Goal: Task Accomplishment & Management: Use online tool/utility

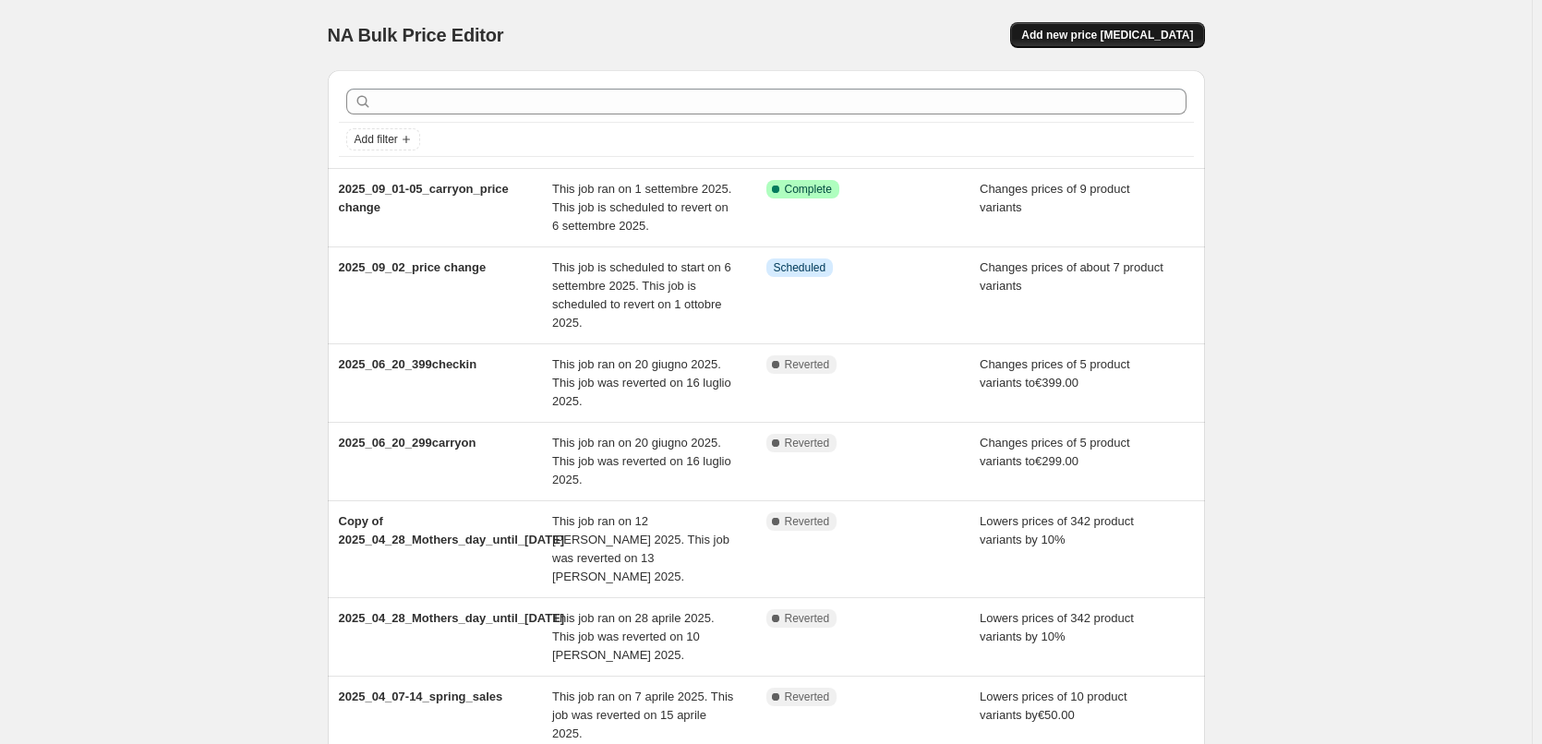
click at [1106, 37] on span "Add new price [MEDICAL_DATA]" at bounding box center [1107, 35] width 172 height 15
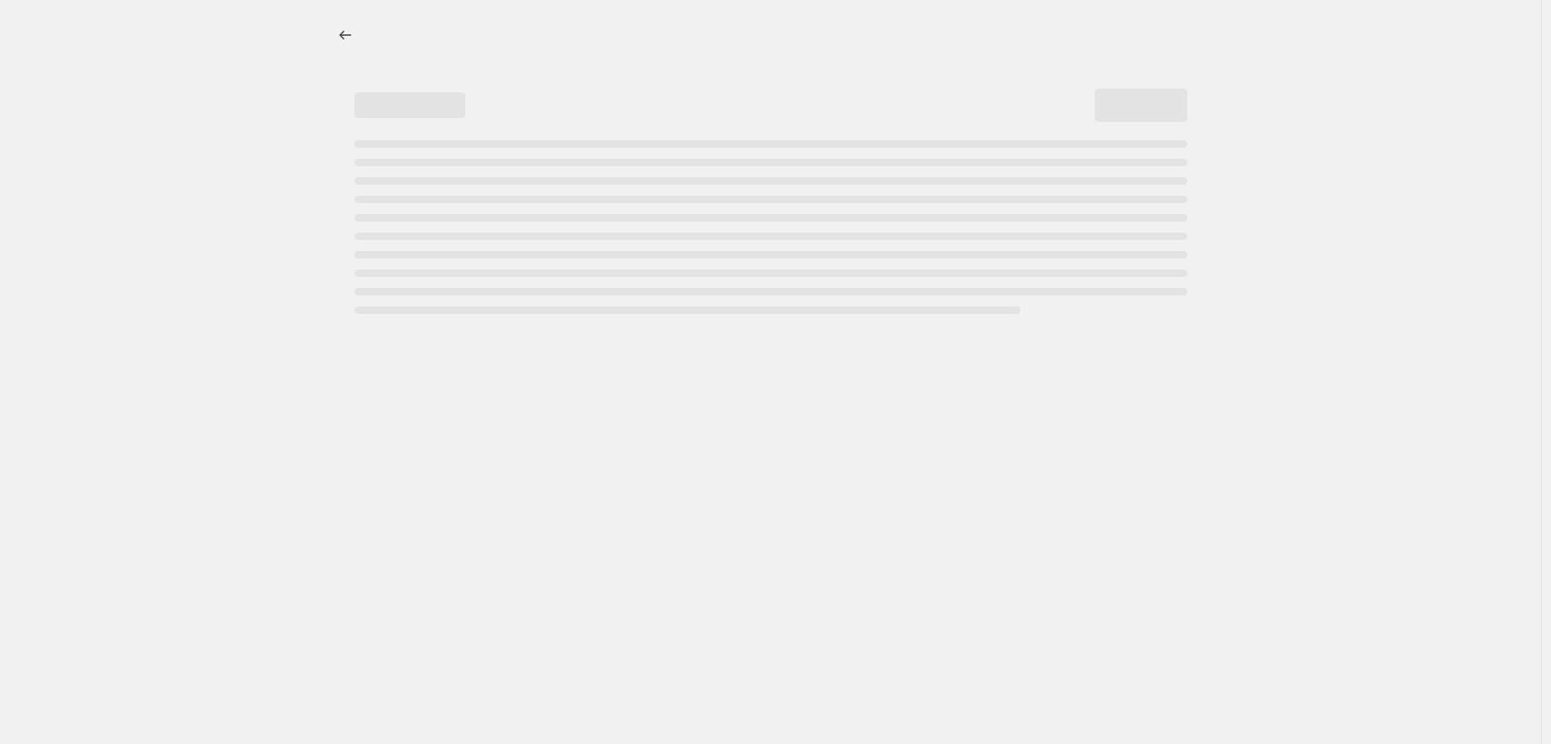
select select "percentage"
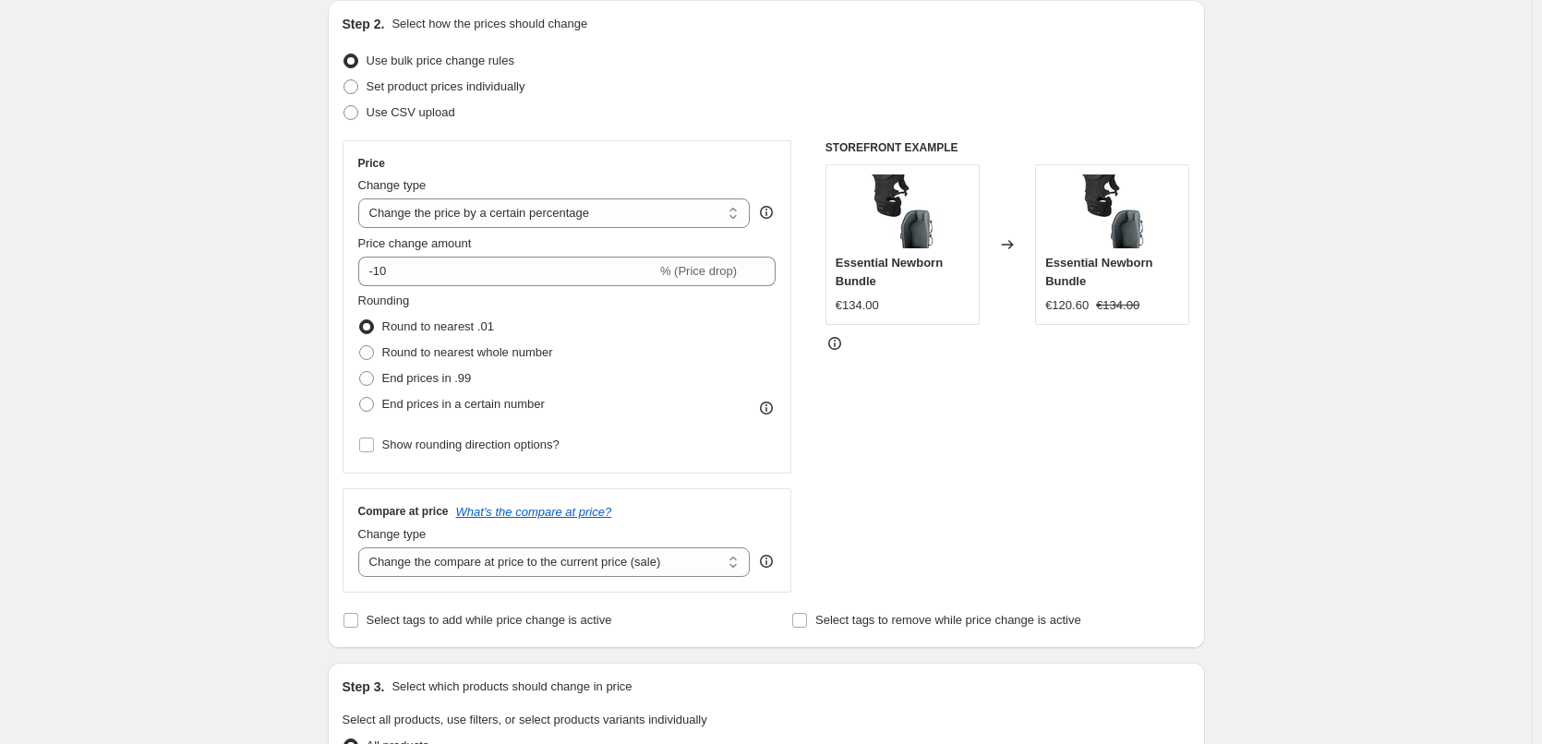
scroll to position [92, 0]
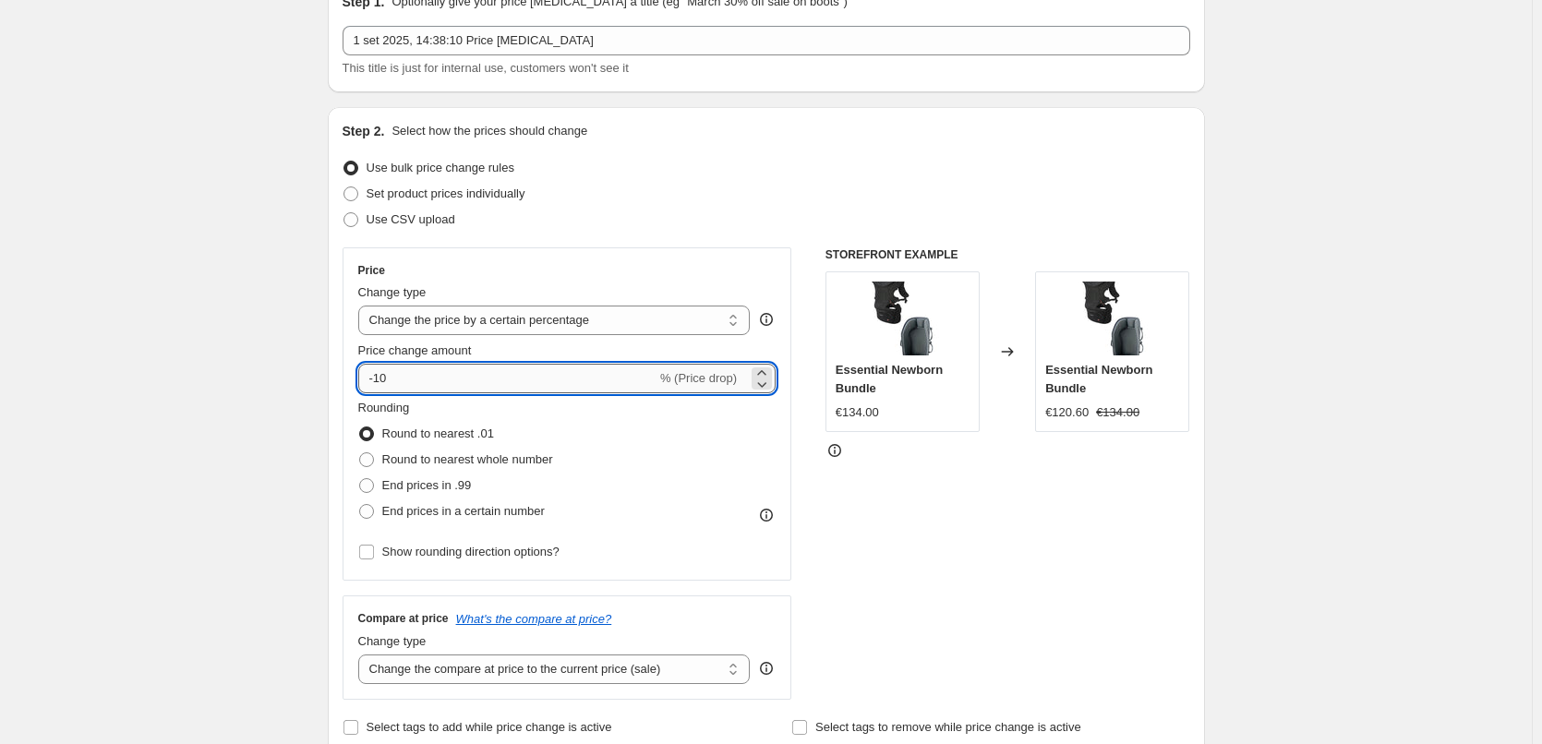
click at [407, 369] on input "-10" at bounding box center [507, 379] width 298 height 30
click at [355, 191] on span at bounding box center [350, 193] width 15 height 15
click at [344, 187] on input "Set product prices individually" at bounding box center [343, 186] width 1 height 1
radio input "true"
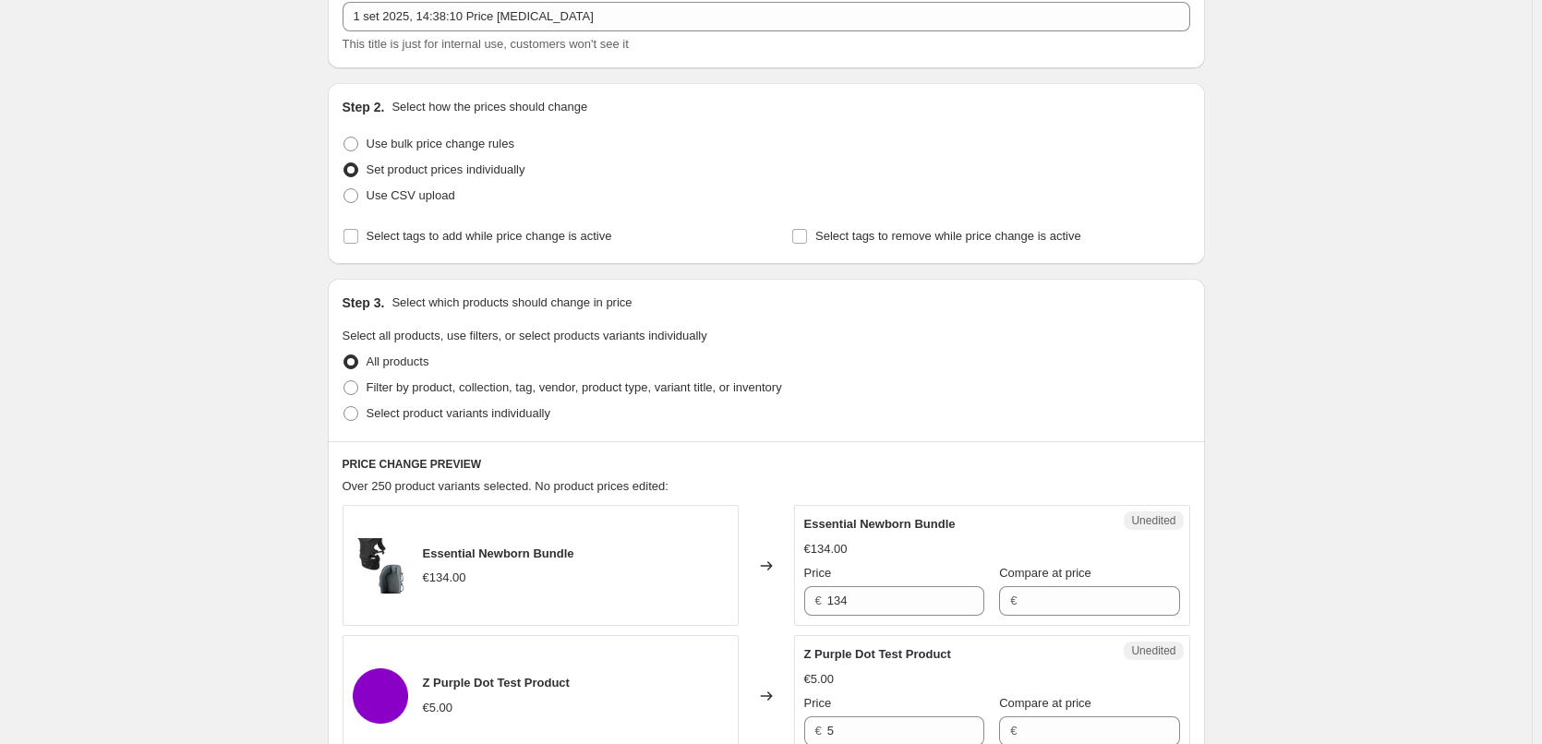
scroll to position [185, 0]
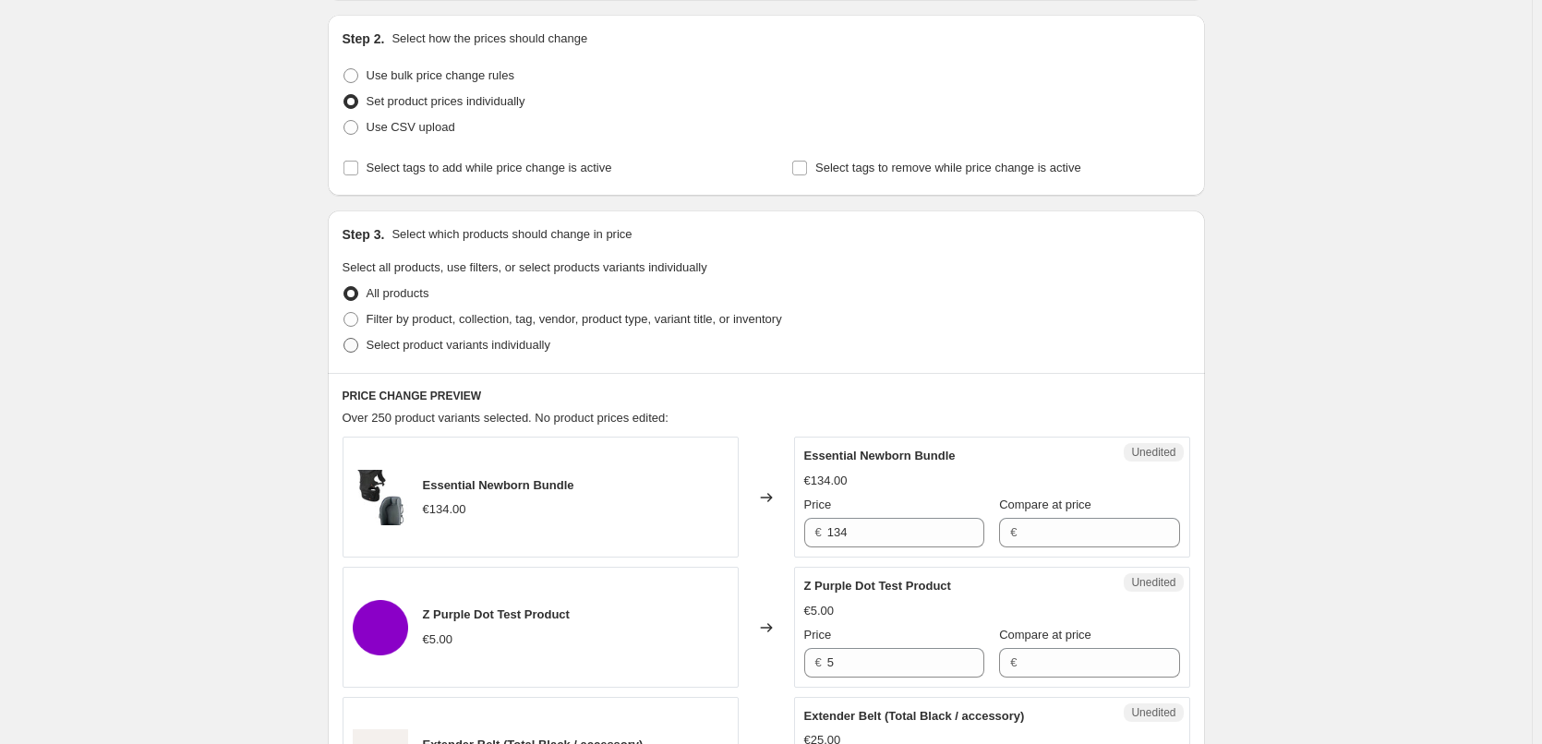
click at [356, 342] on span at bounding box center [350, 345] width 15 height 15
click at [344, 339] on input "Select product variants individually" at bounding box center [343, 338] width 1 height 1
radio input "true"
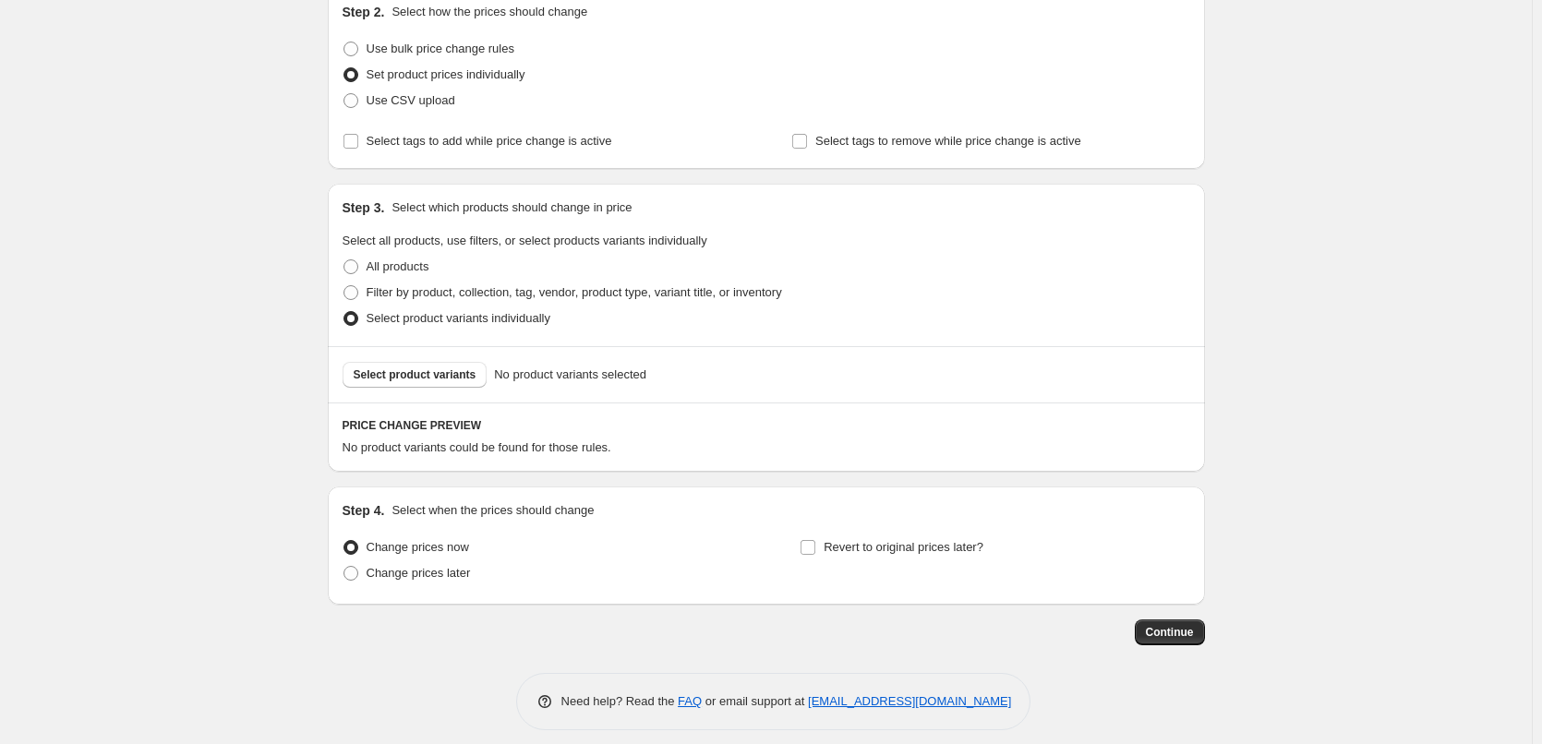
scroll to position [225, 0]
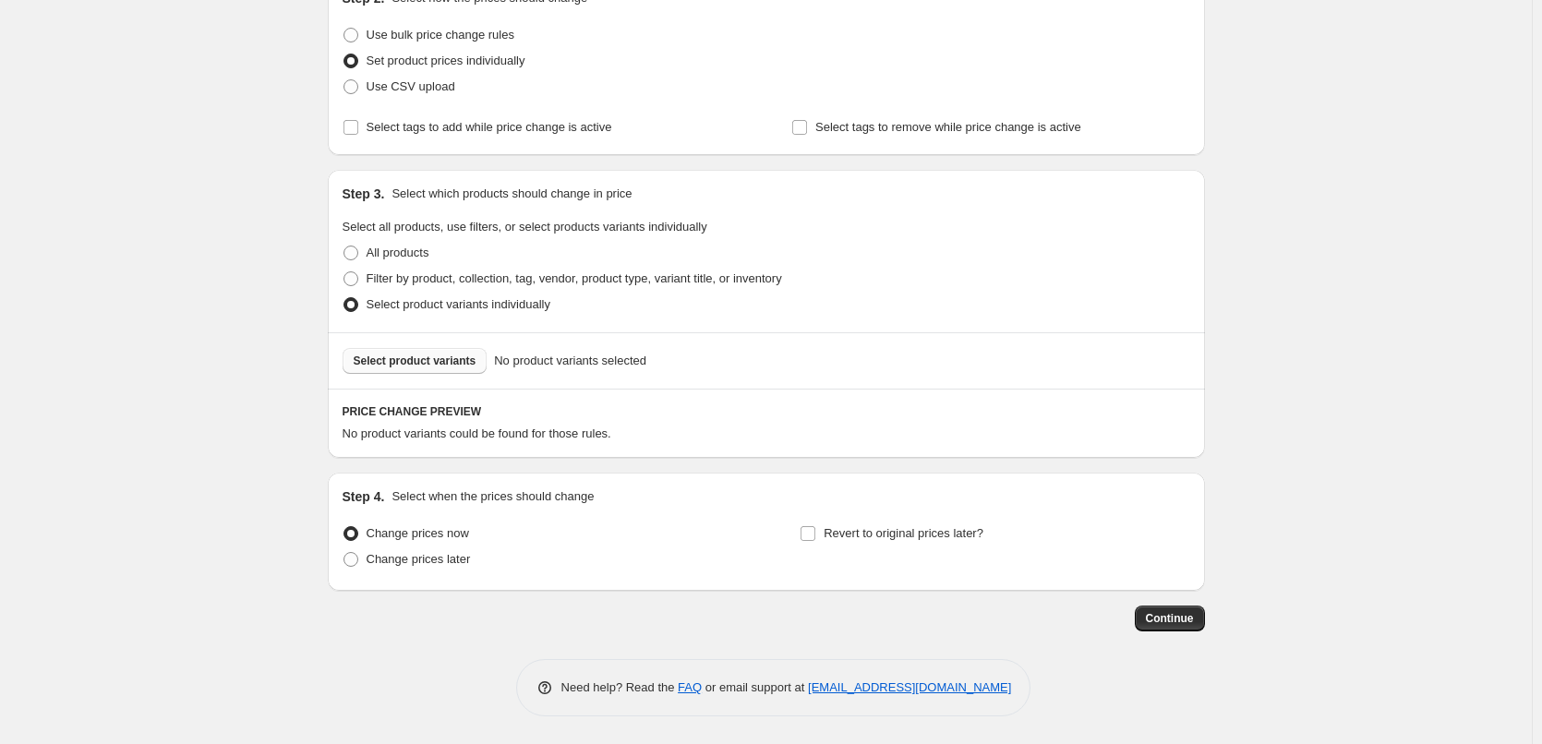
click at [412, 360] on span "Select product variants" at bounding box center [415, 361] width 123 height 15
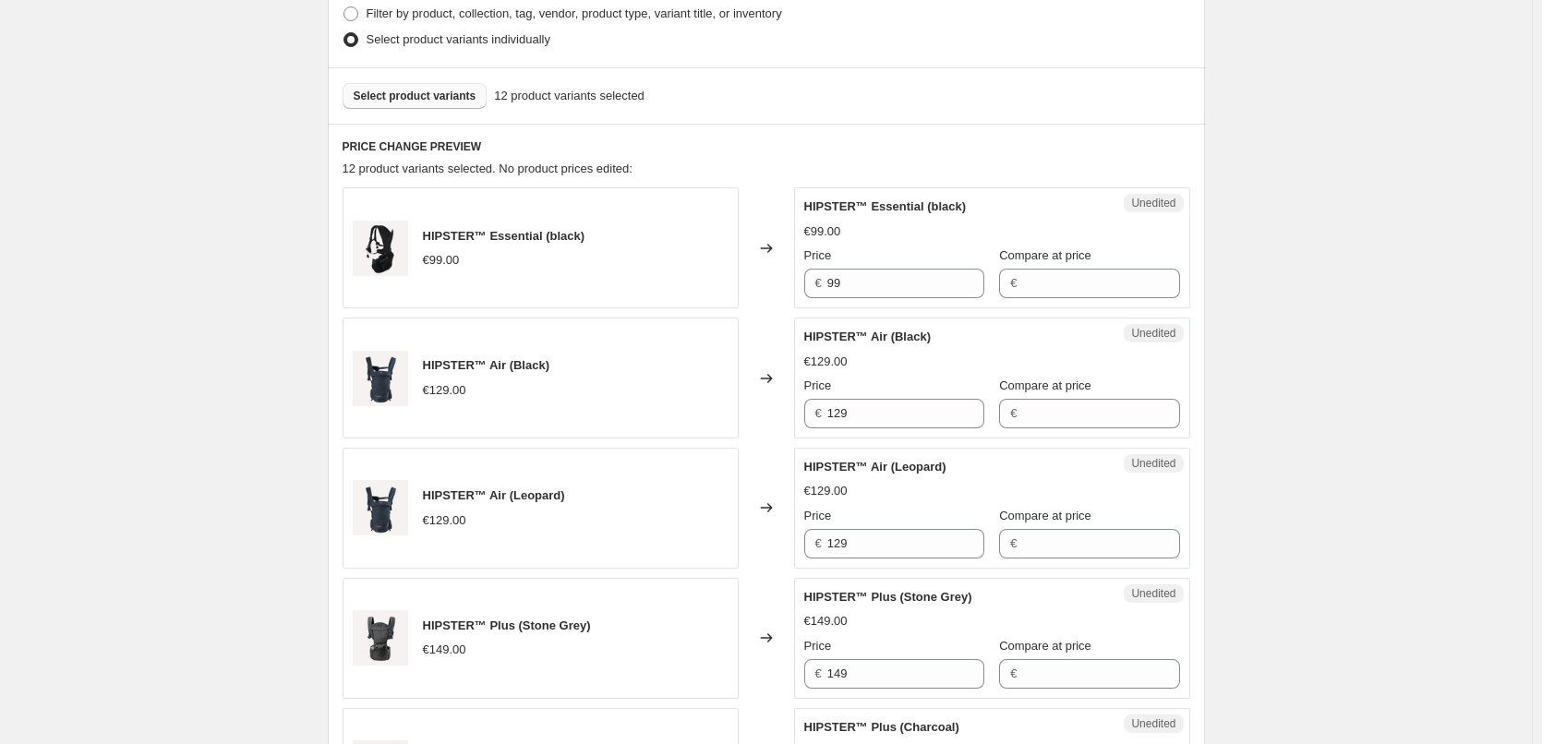
scroll to position [502, 0]
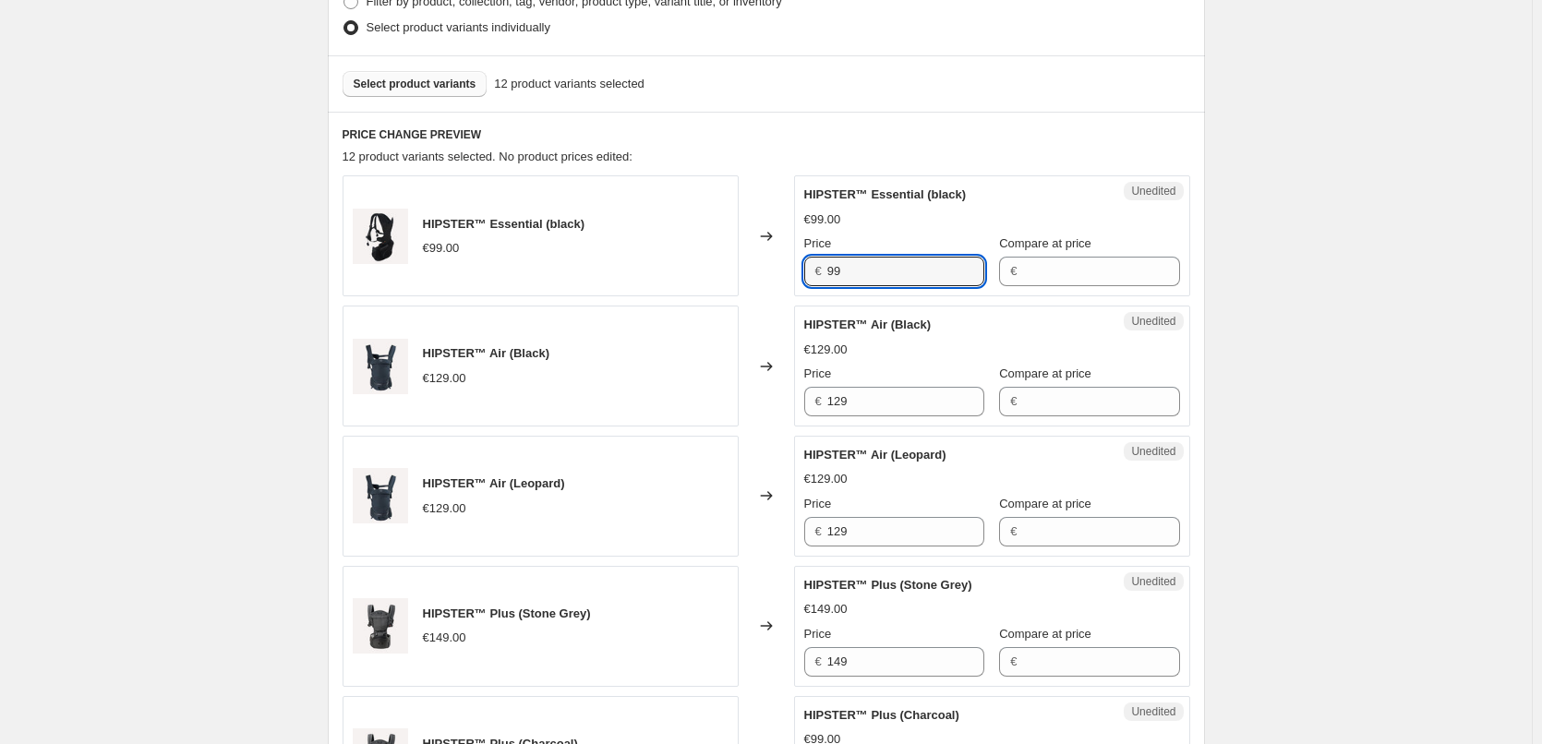
drag, startPoint x: 883, startPoint y: 270, endPoint x: 751, endPoint y: 258, distance: 132.5
click at [751, 258] on div "HIPSTER™ Essential (black) €99.00 Changed to Unedited HIPSTER™ Essential (black…" at bounding box center [765, 235] width 847 height 121
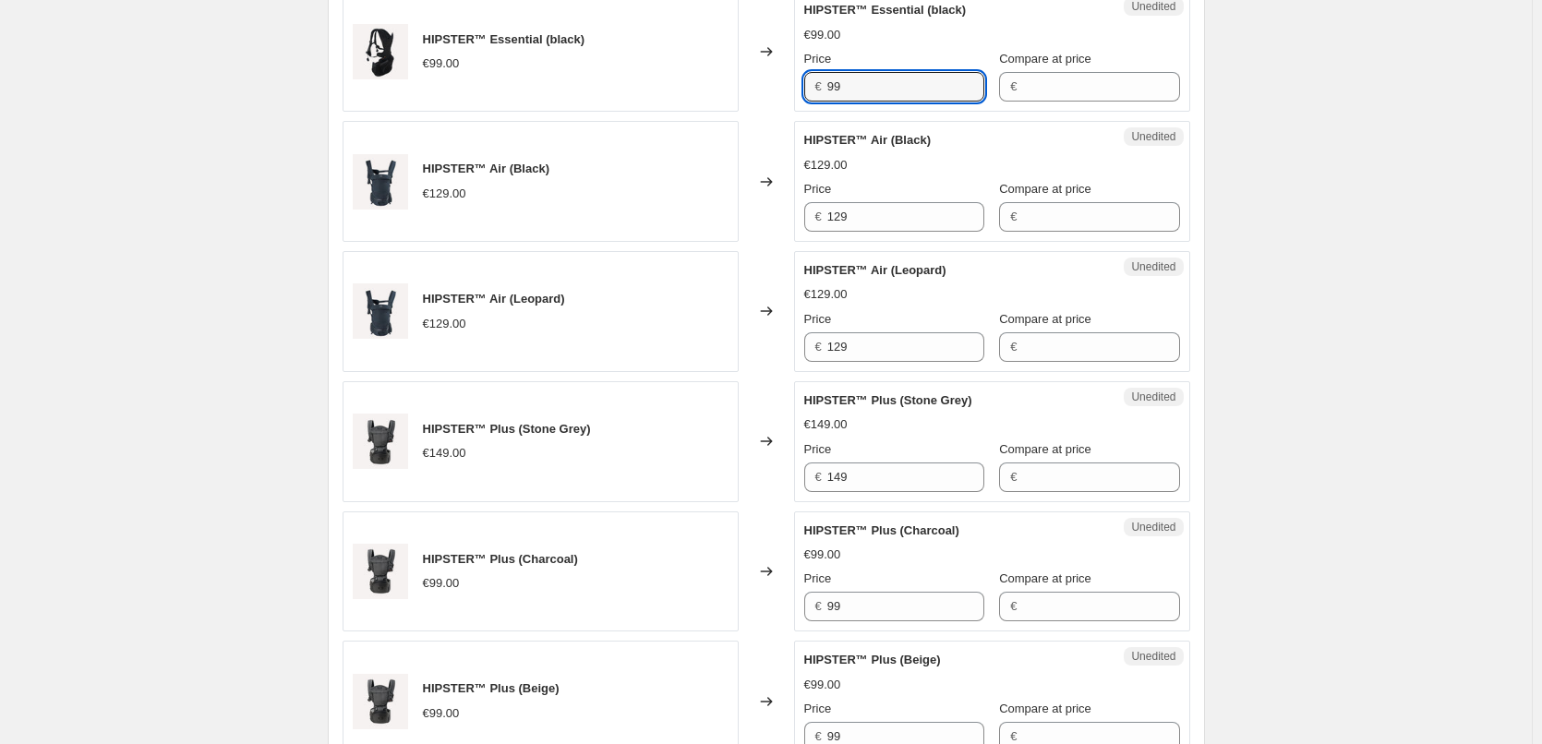
scroll to position [594, 0]
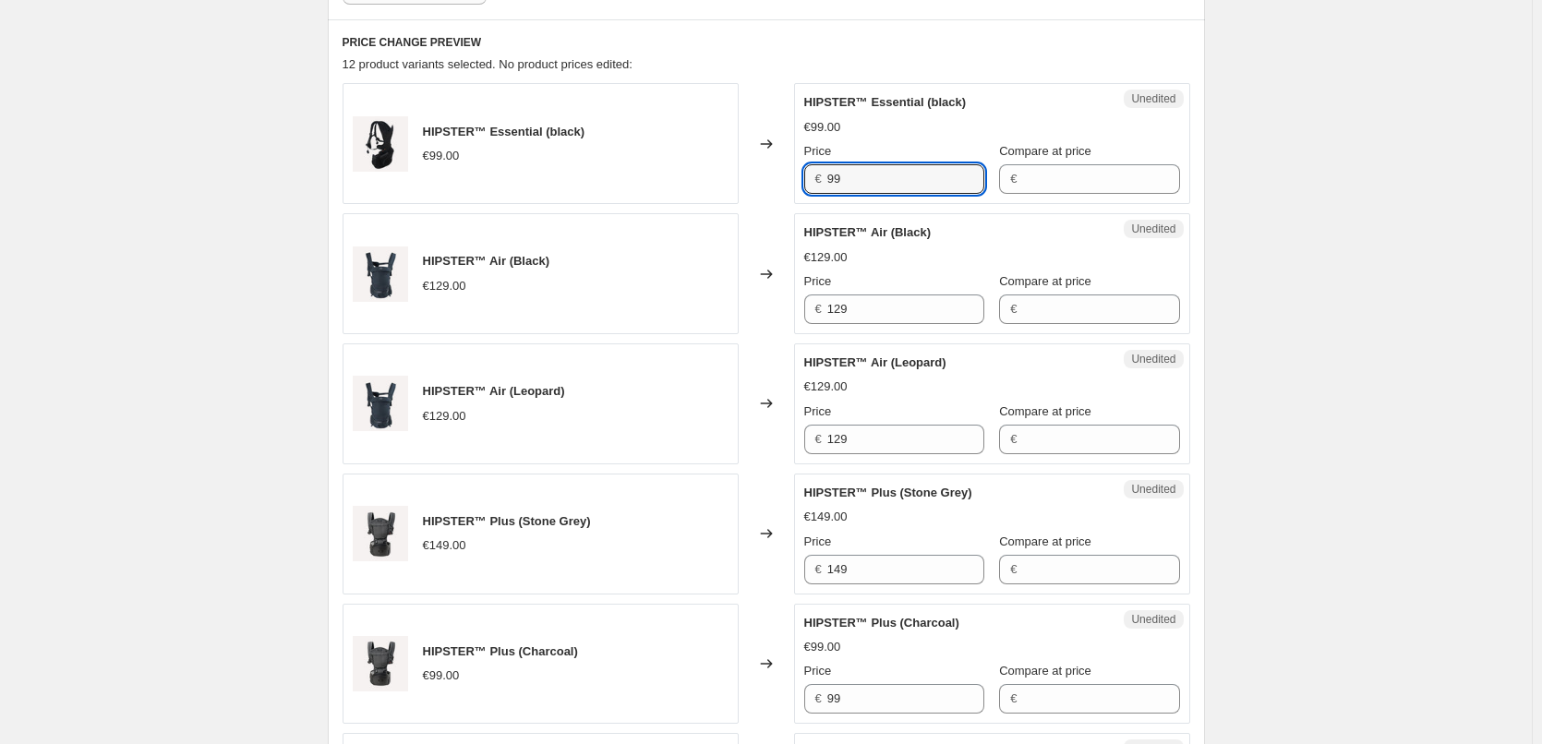
click at [1222, 254] on div "Create new price [MEDICAL_DATA]. This page is ready Create new price [MEDICAL_D…" at bounding box center [766, 691] width 921 height 2570
drag, startPoint x: 894, startPoint y: 181, endPoint x: 871, endPoint y: 180, distance: 23.1
click at [871, 180] on input "99" at bounding box center [905, 179] width 157 height 30
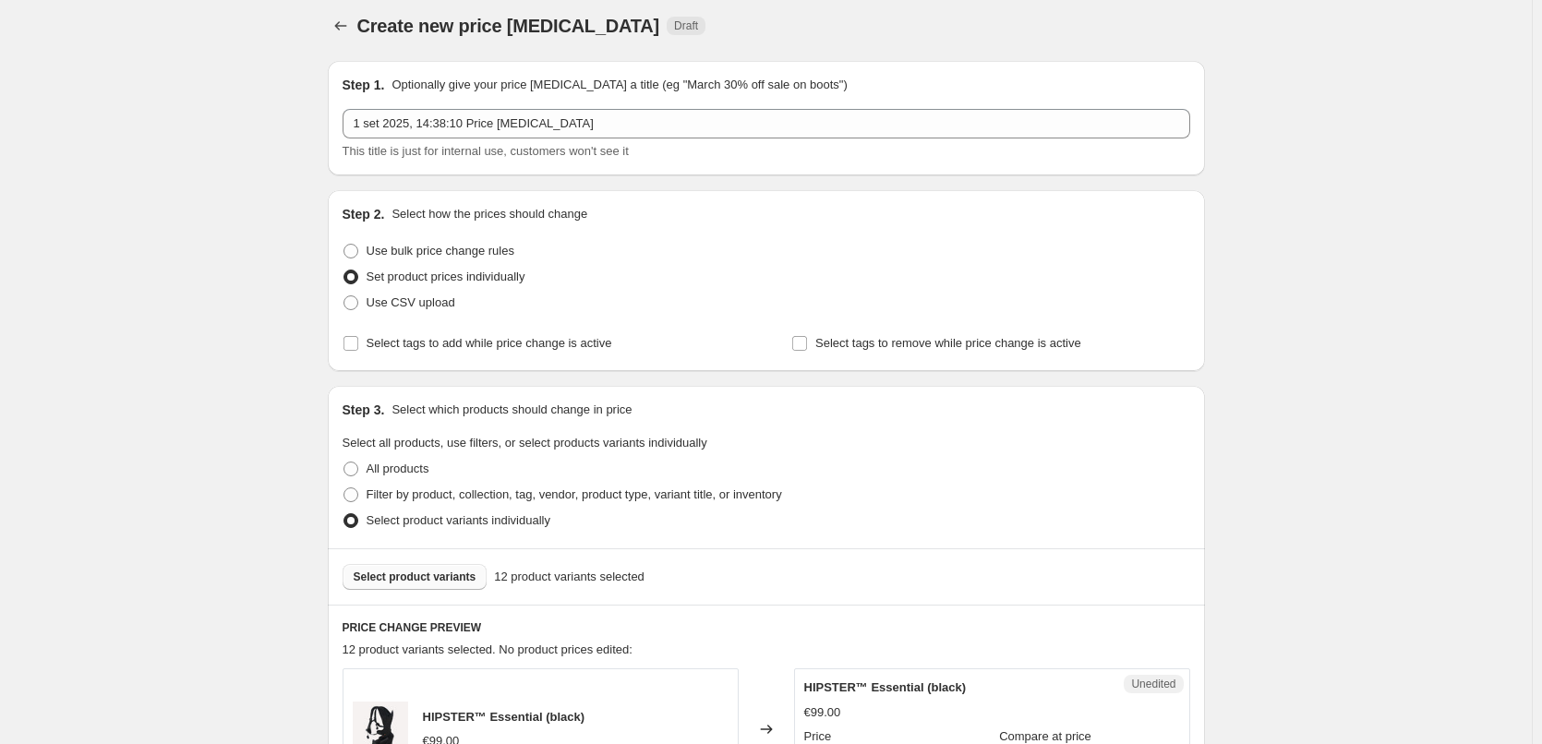
scroll to position [0, 0]
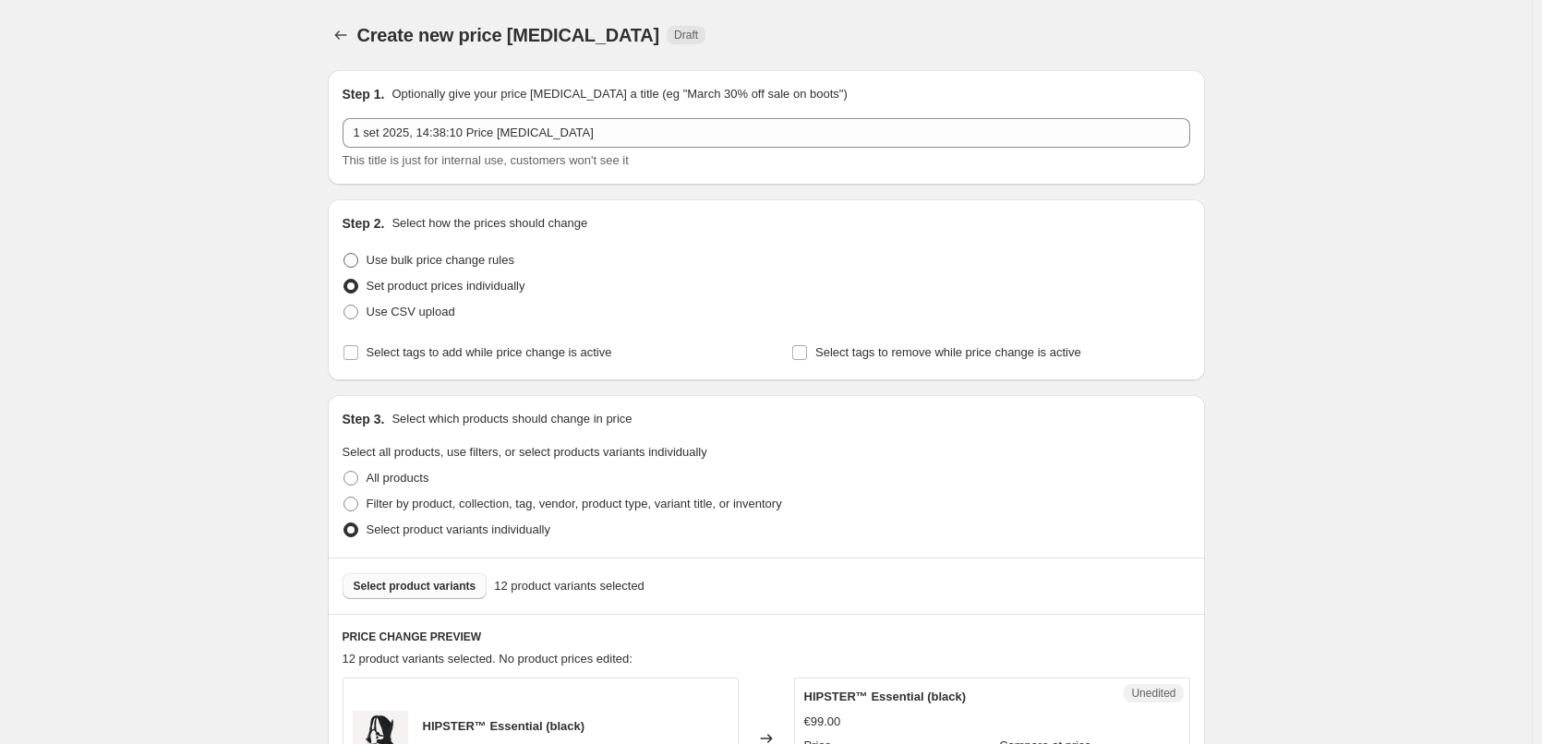
click at [358, 258] on span at bounding box center [350, 260] width 15 height 15
click at [344, 254] on input "Use bulk price change rules" at bounding box center [343, 253] width 1 height 1
radio input "true"
select select "percentage"
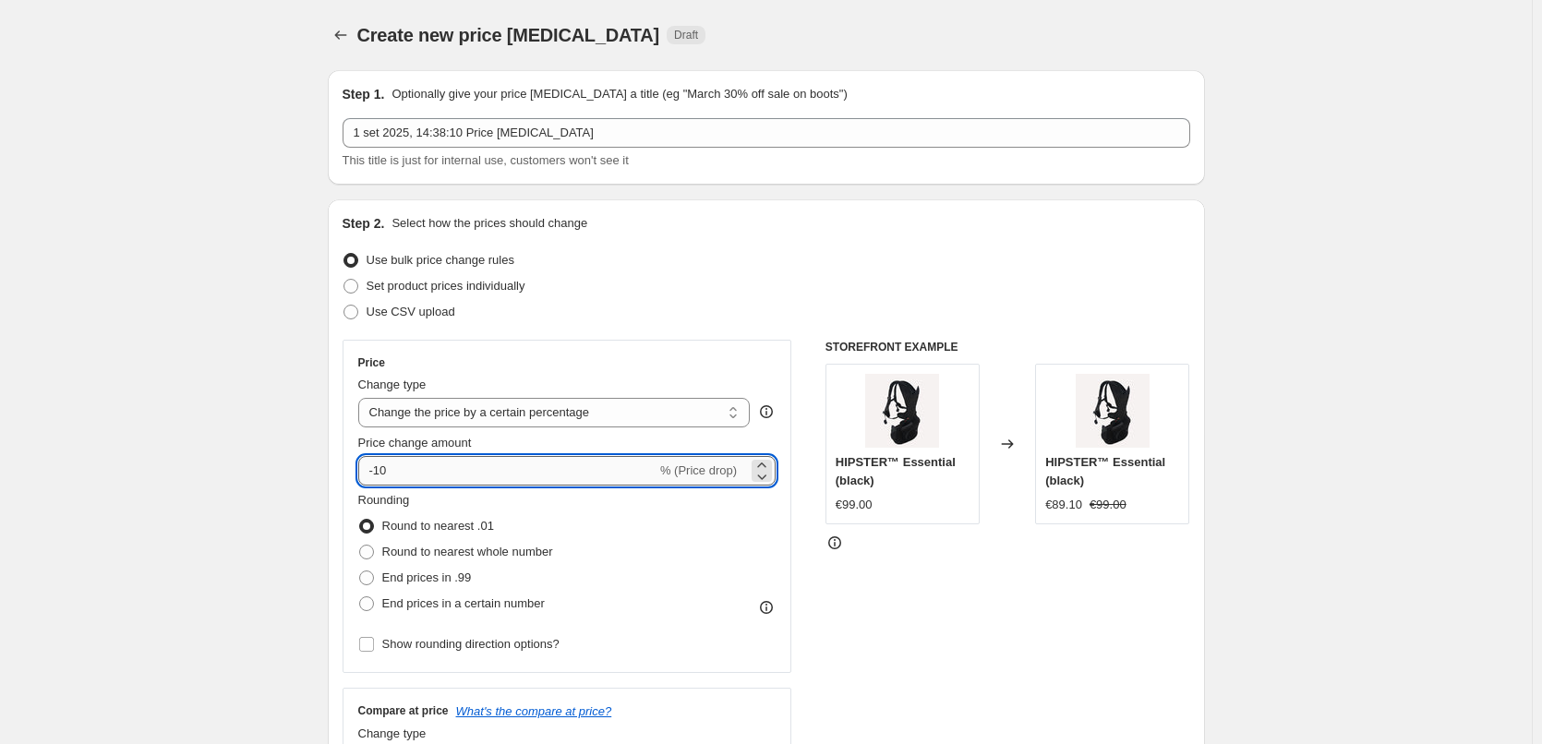
click at [409, 472] on input "-10" at bounding box center [507, 471] width 298 height 30
type input "-1"
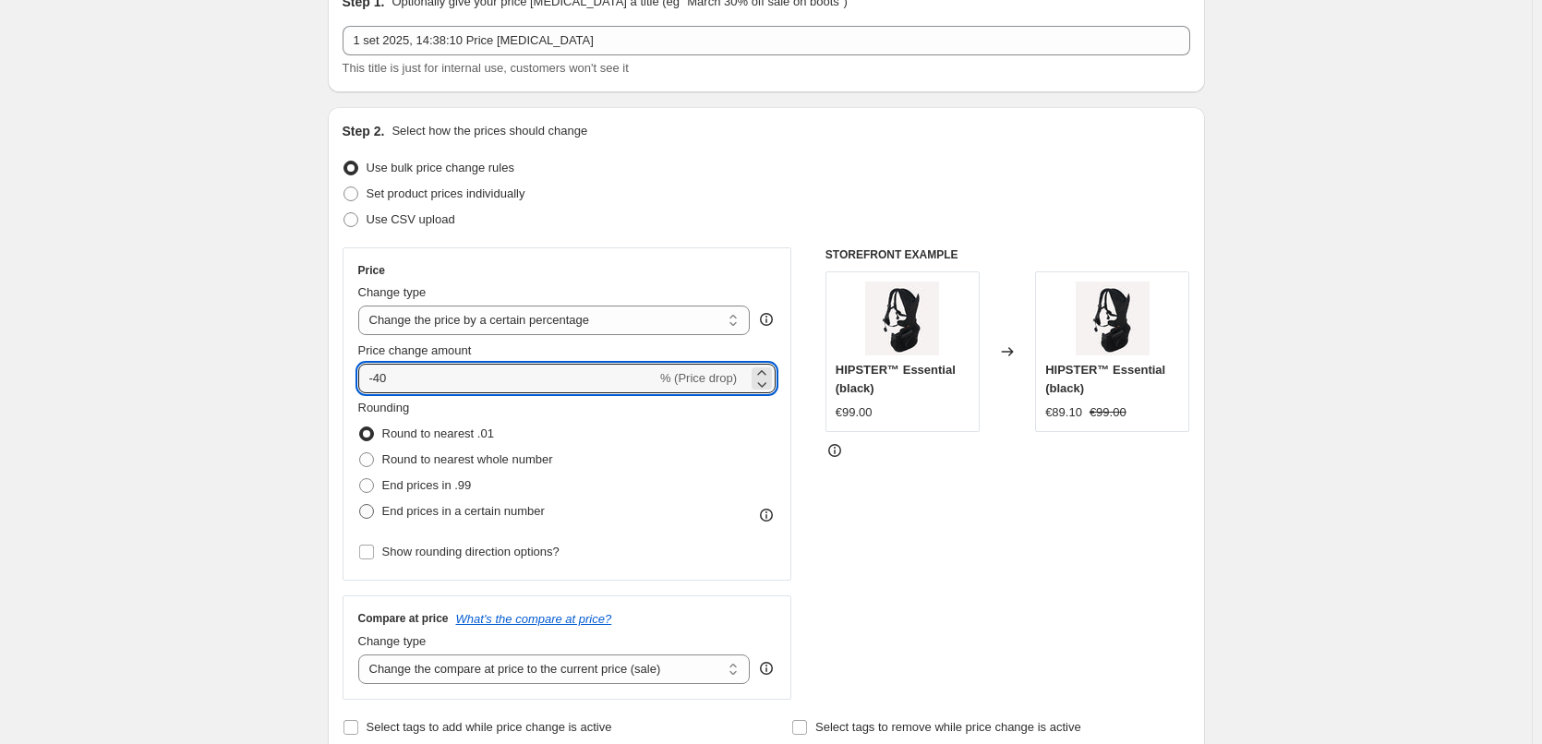
type input "-40"
click at [445, 514] on span "End prices in a certain number" at bounding box center [463, 511] width 162 height 14
click at [360, 505] on input "End prices in a certain number" at bounding box center [359, 504] width 1 height 1
radio input "true"
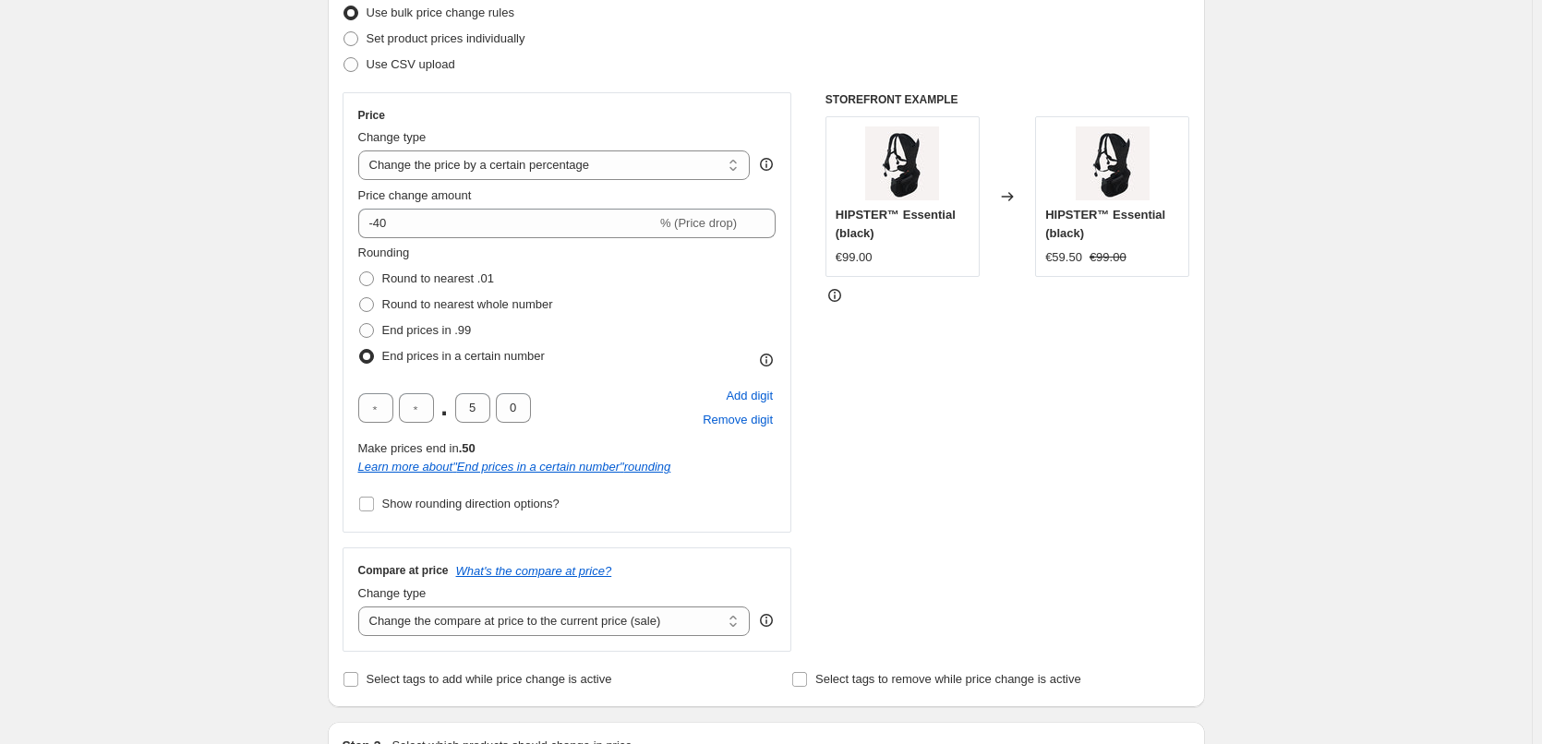
scroll to position [277, 0]
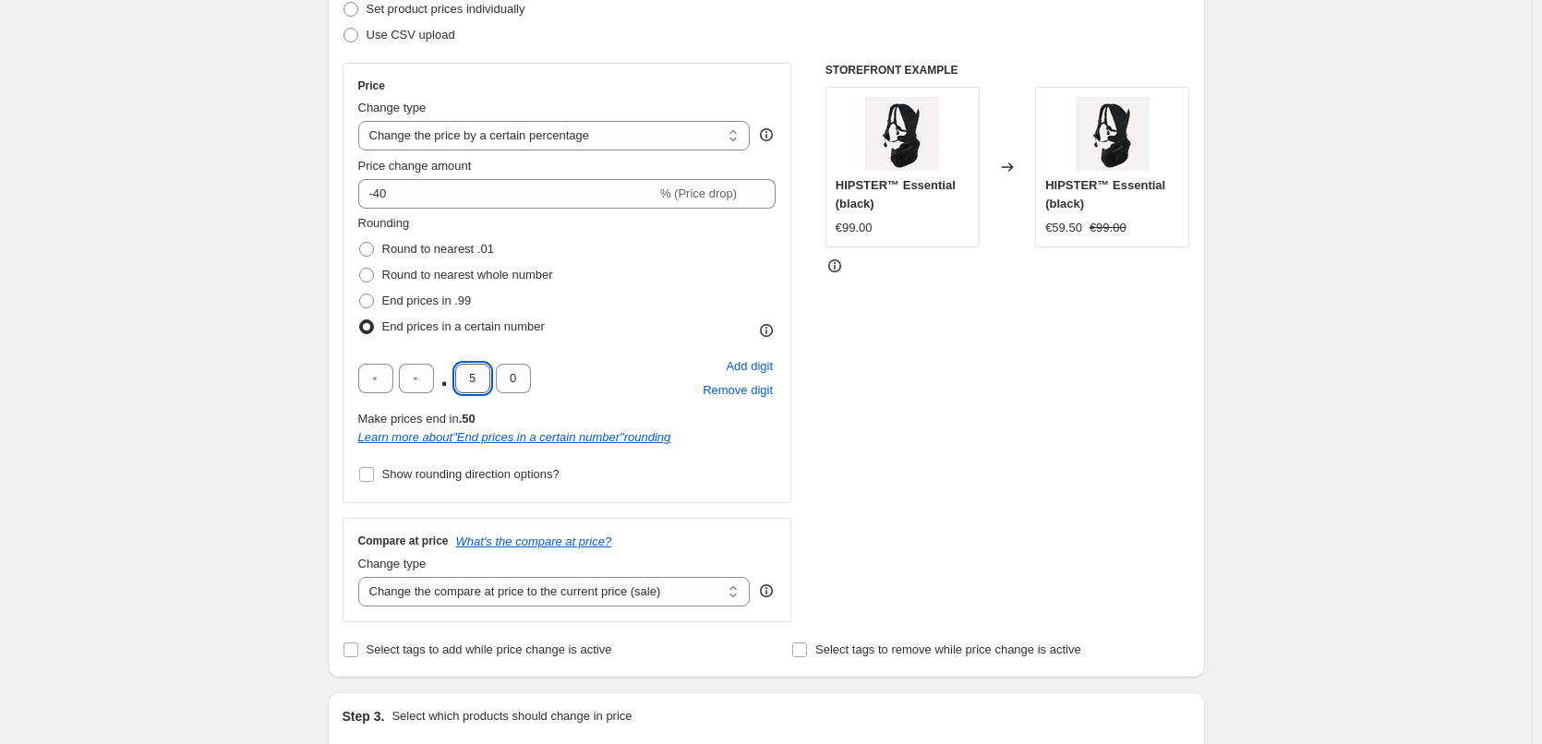
click at [467, 380] on input "5" at bounding box center [472, 379] width 35 height 30
drag, startPoint x: 482, startPoint y: 378, endPoint x: 460, endPoint y: 373, distance: 22.6
click at [460, 373] on input "5" at bounding box center [472, 379] width 35 height 30
type input "0"
click at [636, 346] on div "Rounding Round to nearest .01 Round to nearest whole number End prices in .99 E…" at bounding box center [567, 350] width 418 height 273
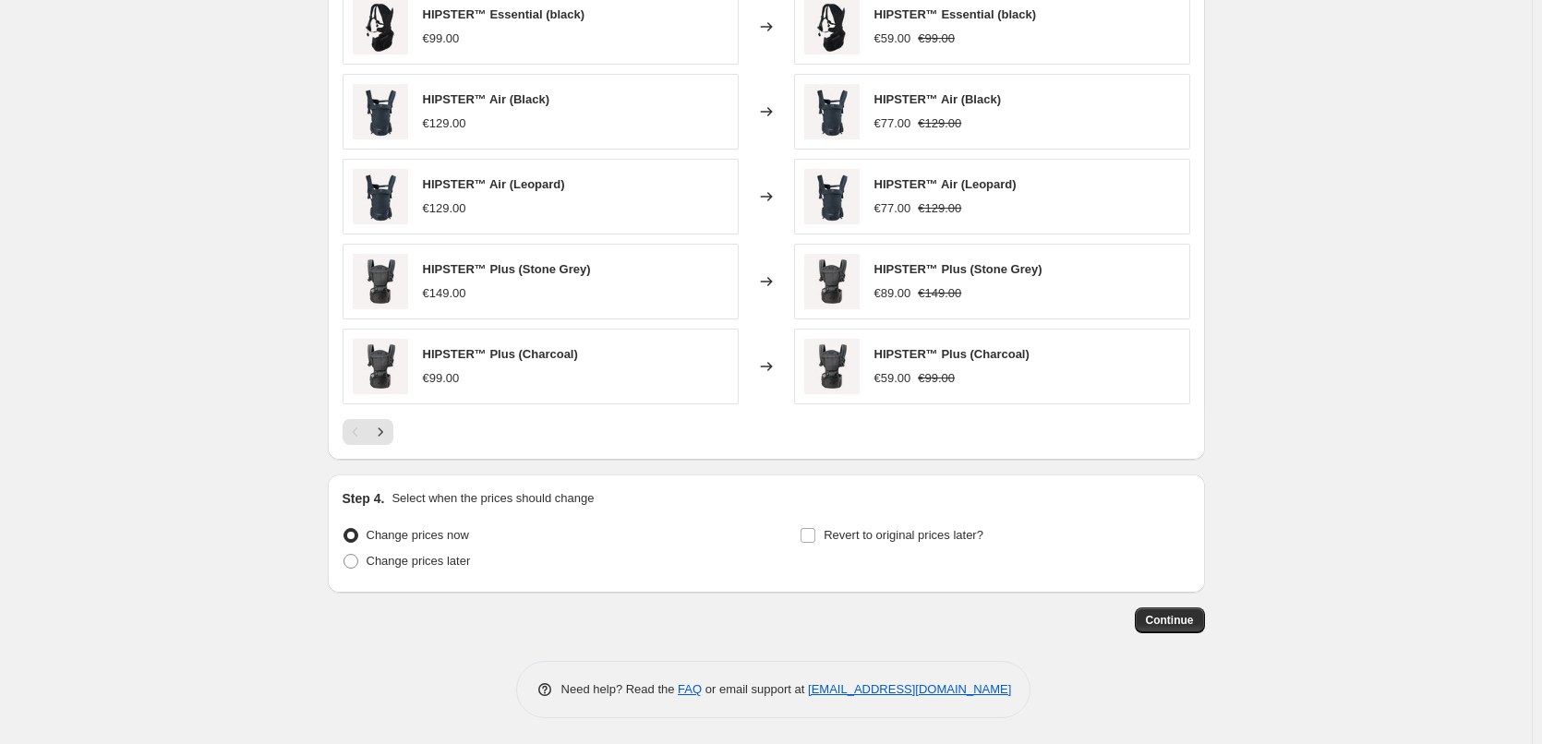
scroll to position [1266, 0]
click at [380, 429] on icon "Next" at bounding box center [380, 430] width 18 height 18
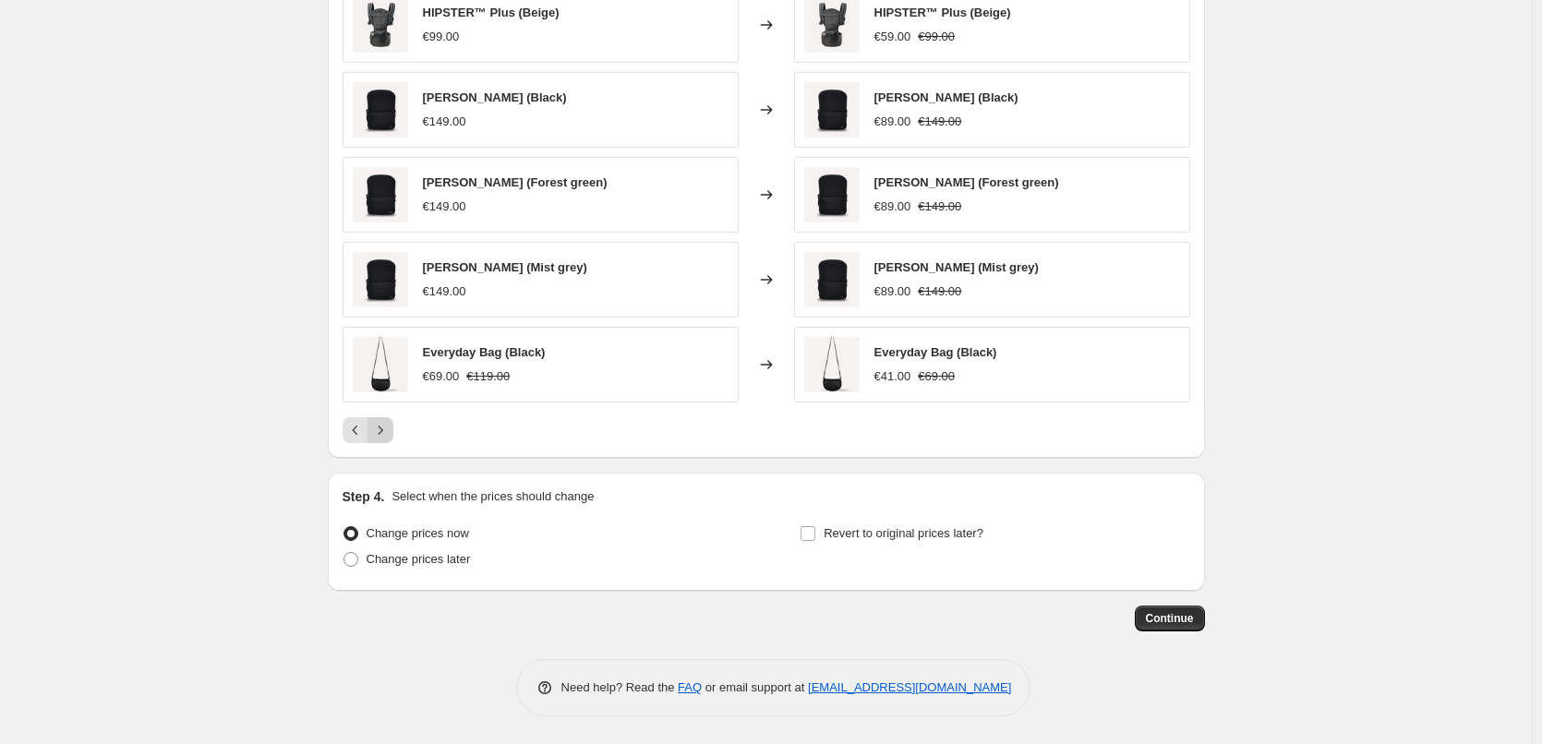
click at [380, 429] on icon "Next" at bounding box center [380, 430] width 18 height 18
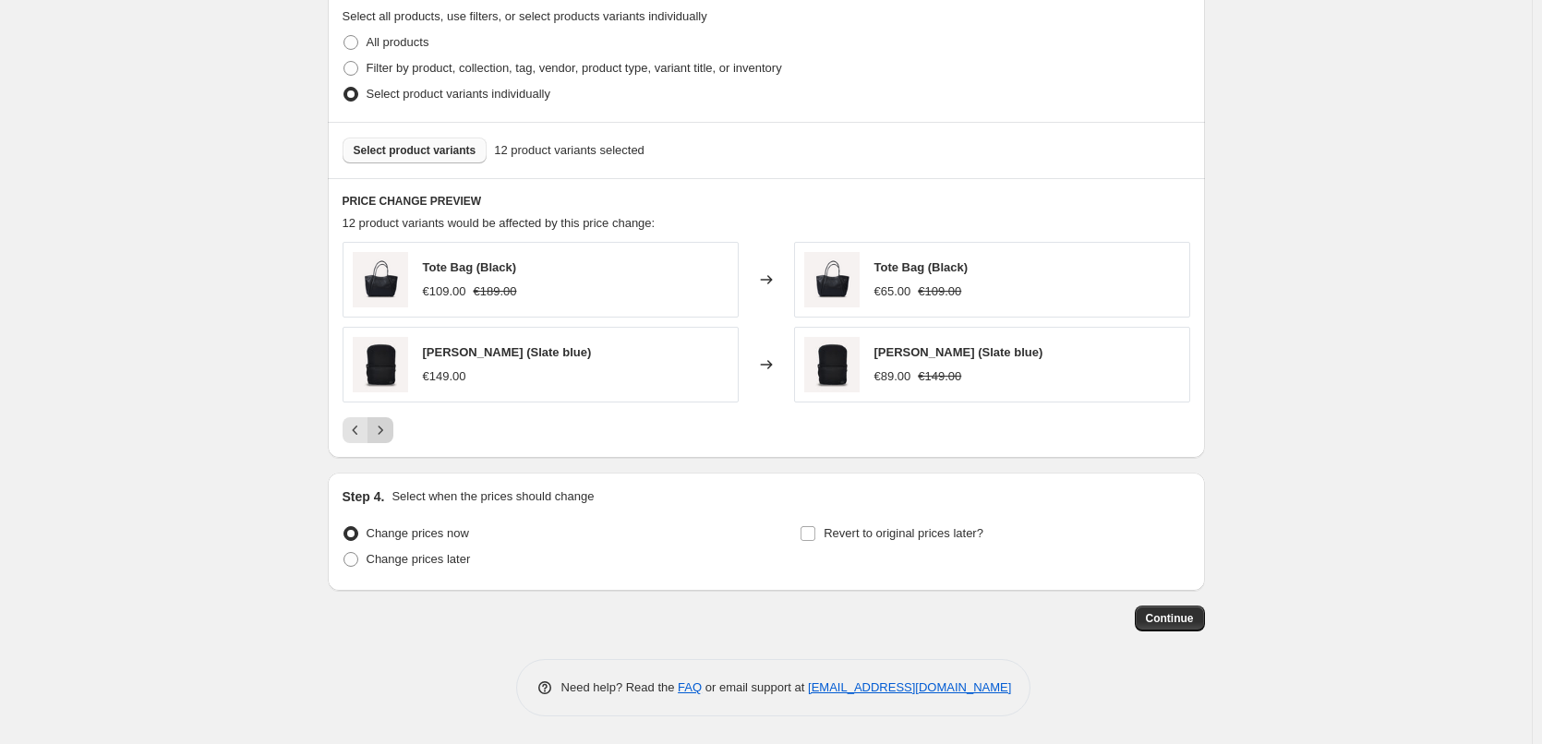
scroll to position [1011, 0]
click at [810, 535] on input "Revert to original prices later?" at bounding box center [807, 533] width 15 height 15
checkbox input "true"
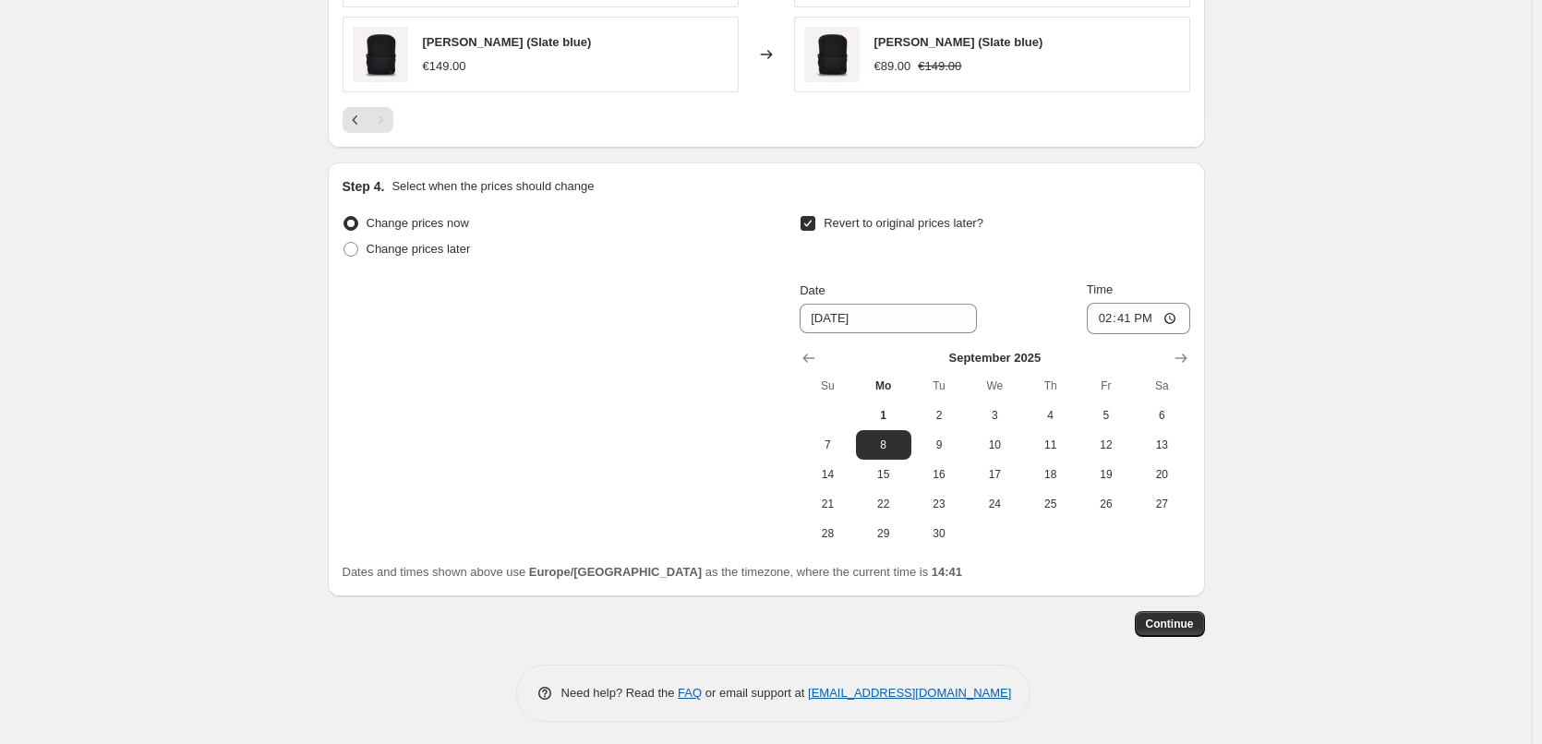
scroll to position [1326, 0]
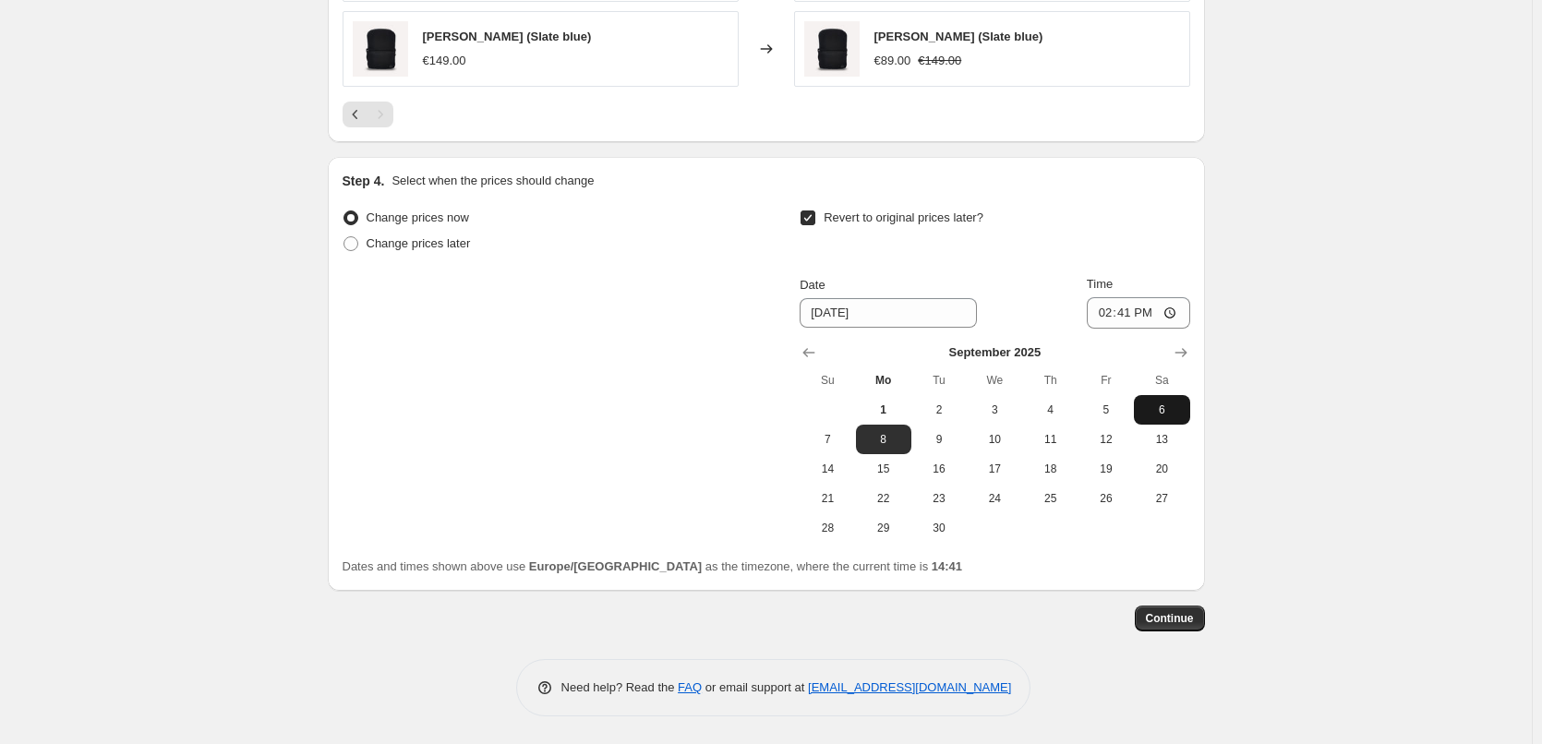
click at [1166, 405] on span "6" at bounding box center [1161, 409] width 41 height 15
type input "[DATE]"
click at [1140, 307] on input "14:41" at bounding box center [1137, 312] width 103 height 31
type input "00:30"
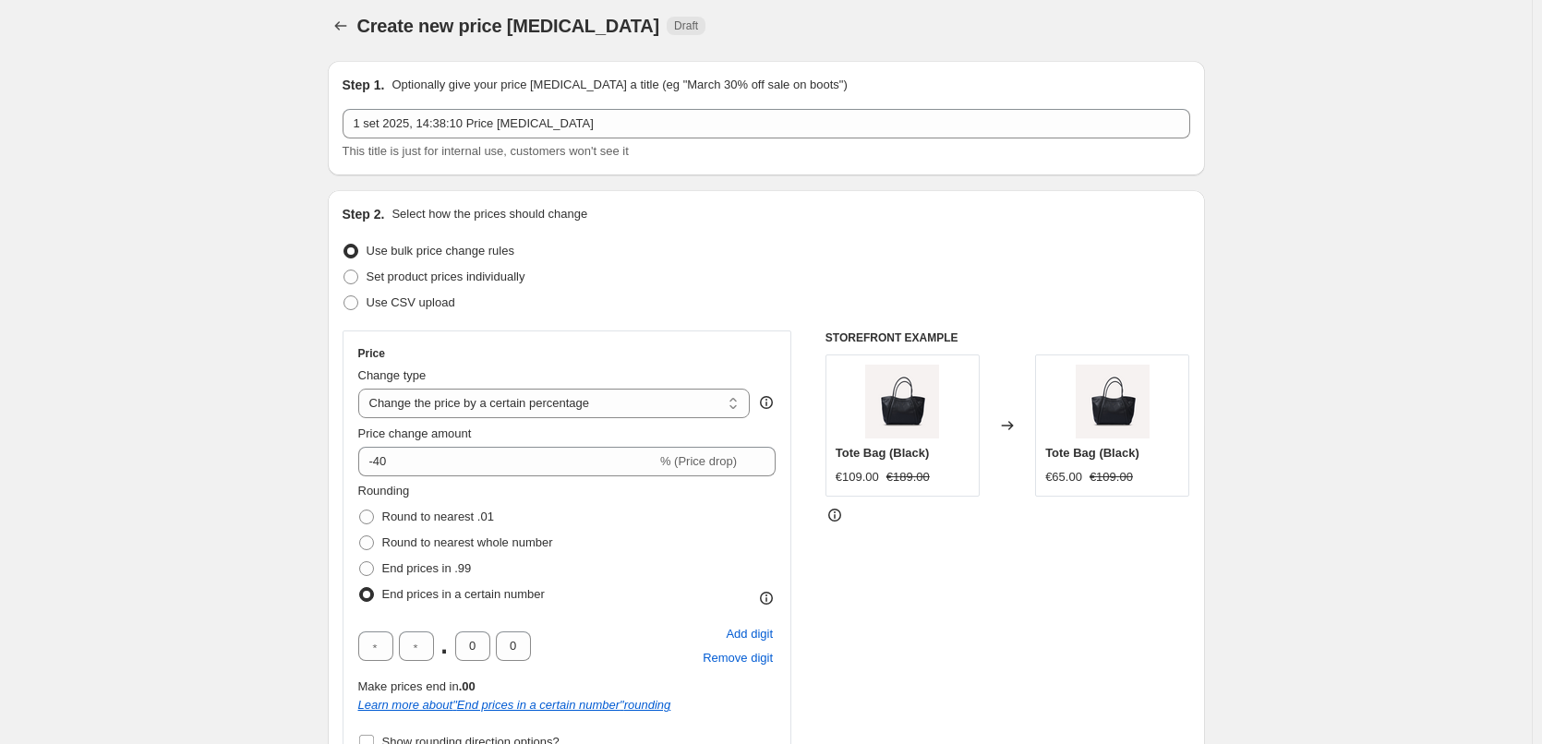
scroll to position [0, 0]
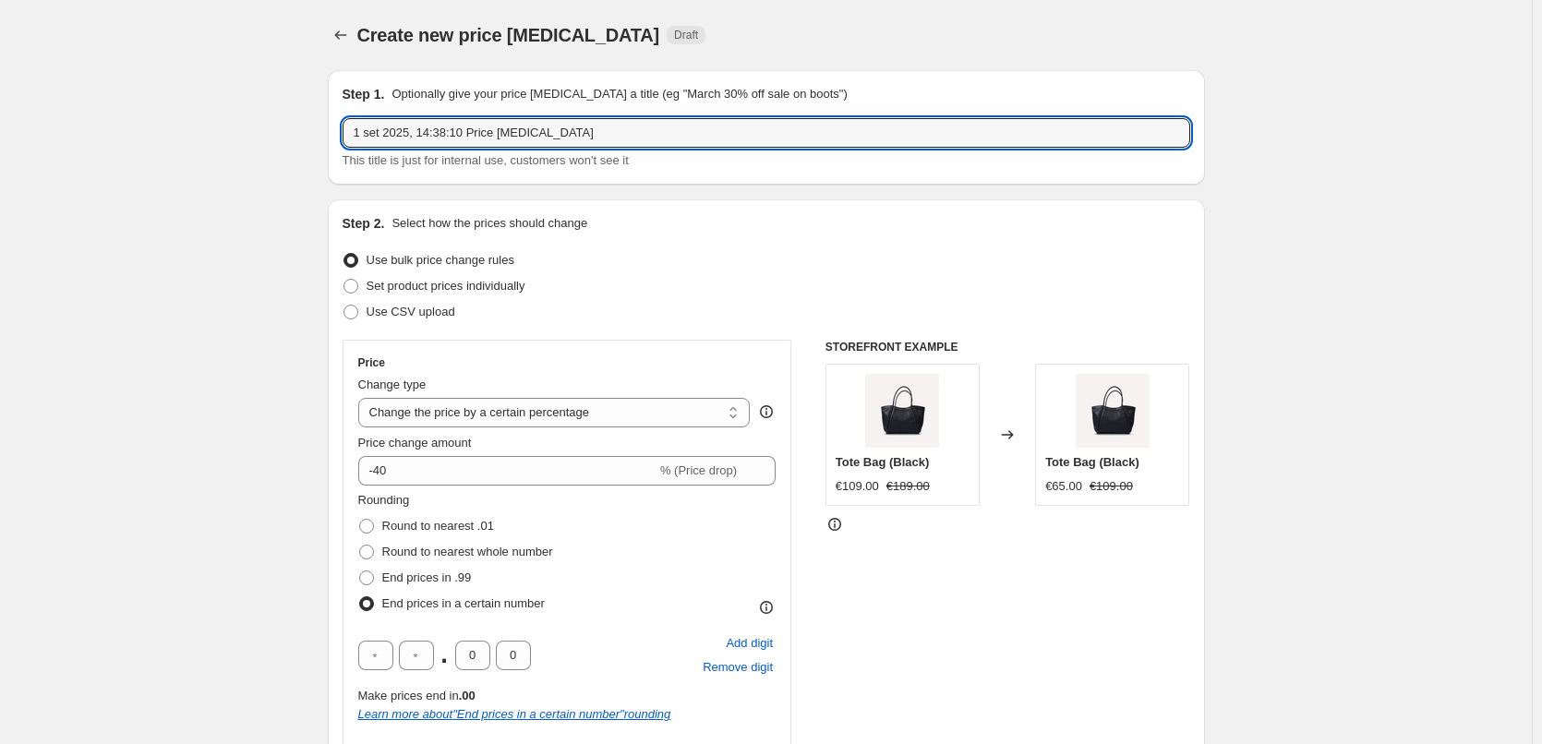
drag, startPoint x: 618, startPoint y: 128, endPoint x: 287, endPoint y: 115, distance: 330.7
click at [417, 136] on input "2025_09_01_back+bag+carriers" at bounding box center [765, 133] width 847 height 30
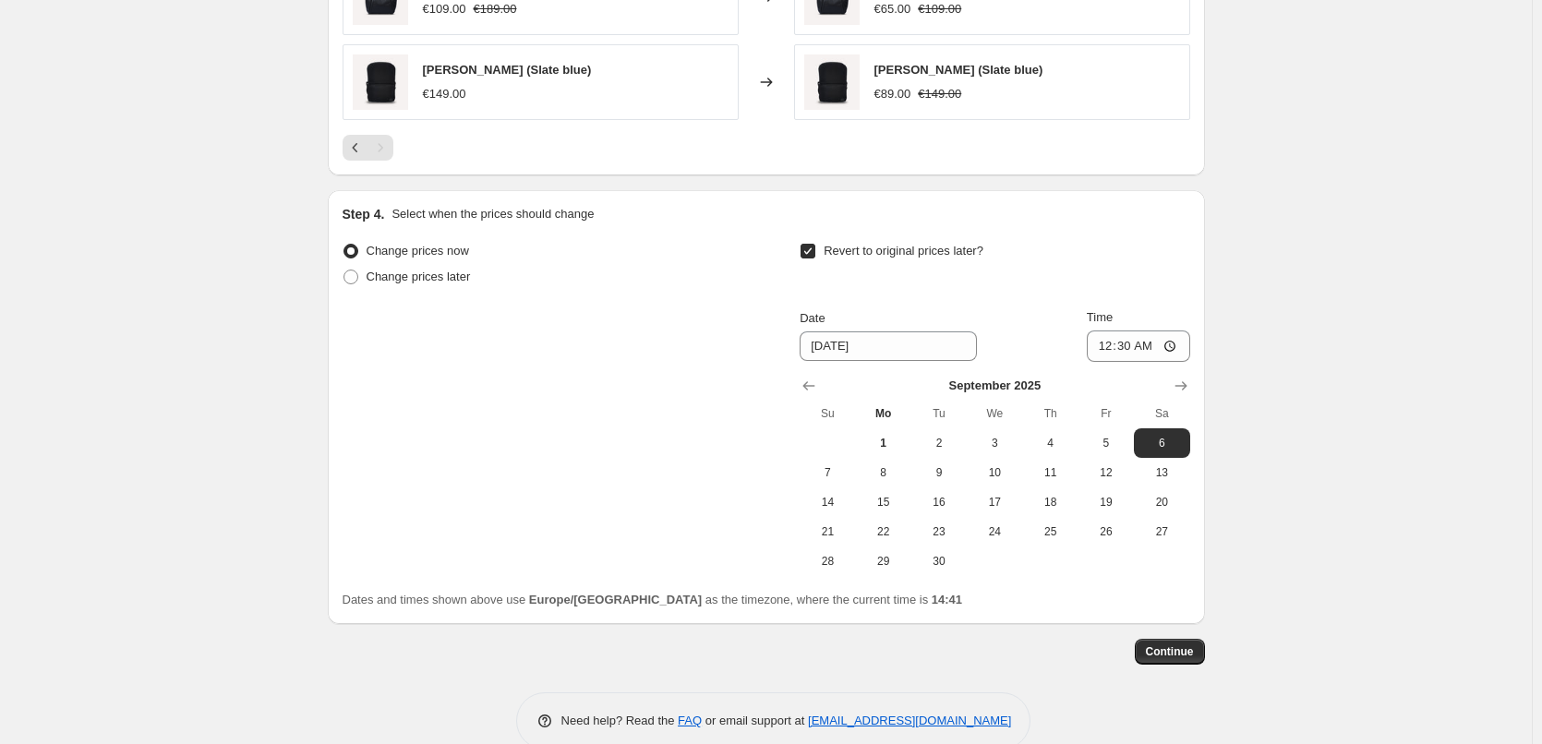
scroll to position [1326, 0]
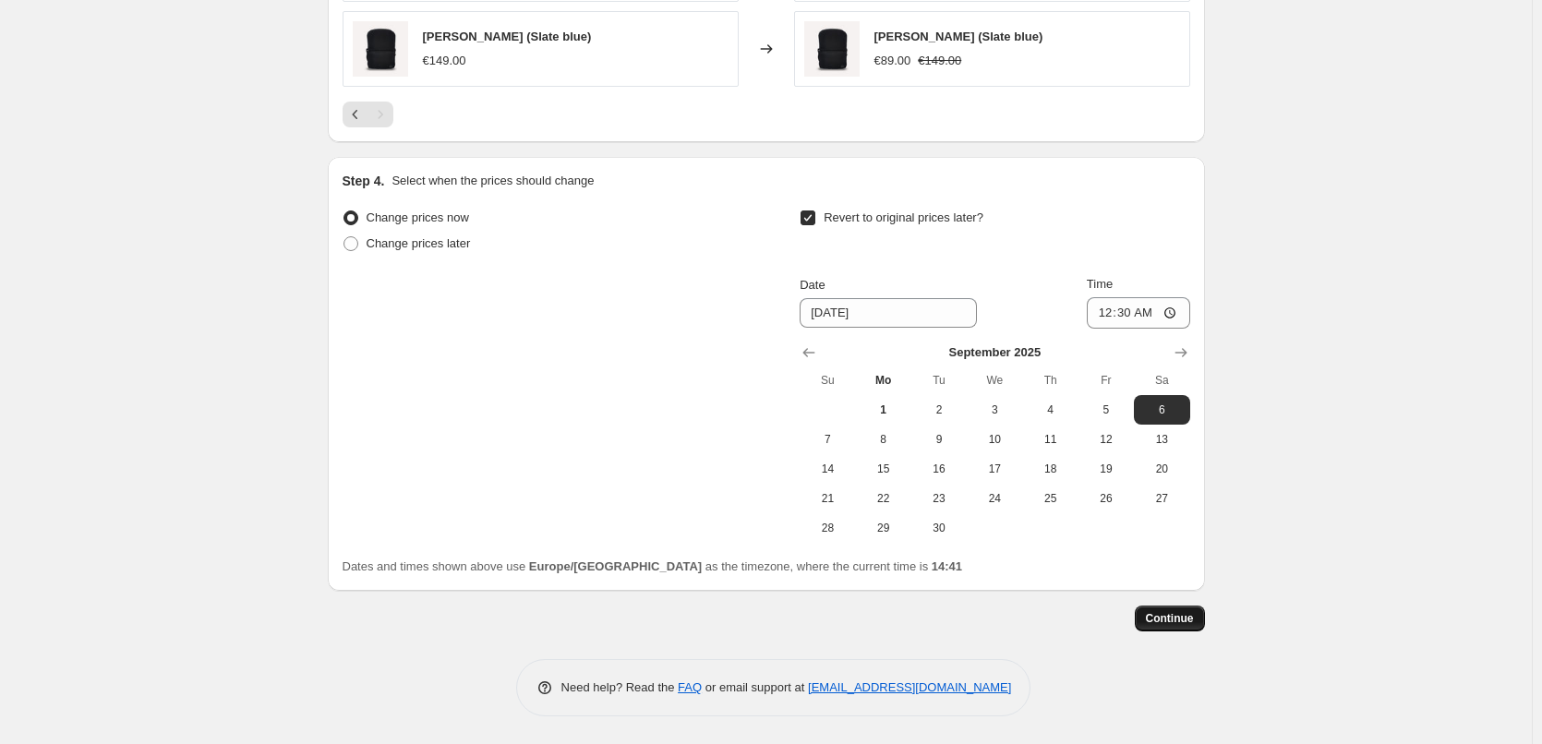
type input "2025_09_01-05_back+bag+carriers"
click at [1173, 614] on span "Continue" at bounding box center [1170, 618] width 48 height 15
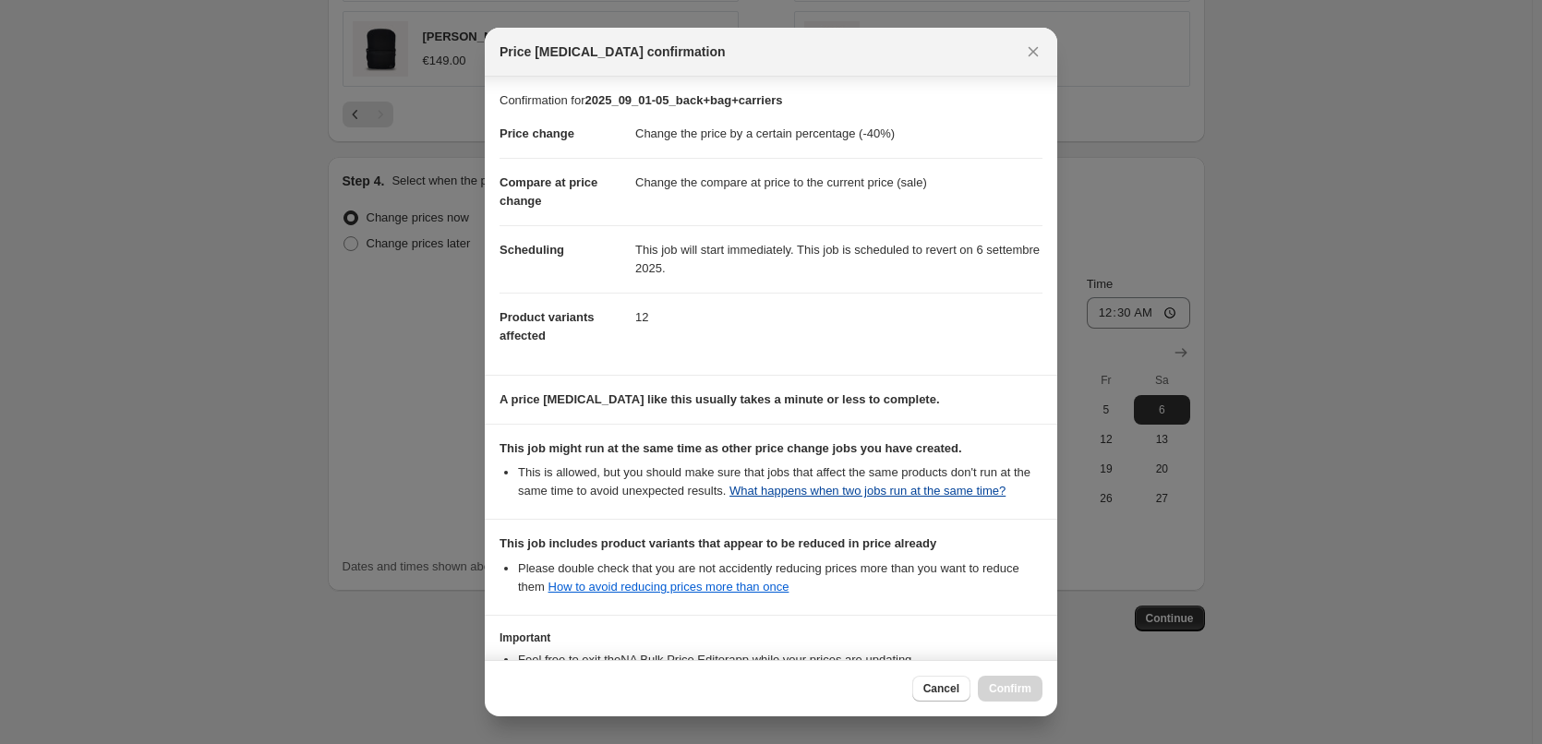
scroll to position [165, 0]
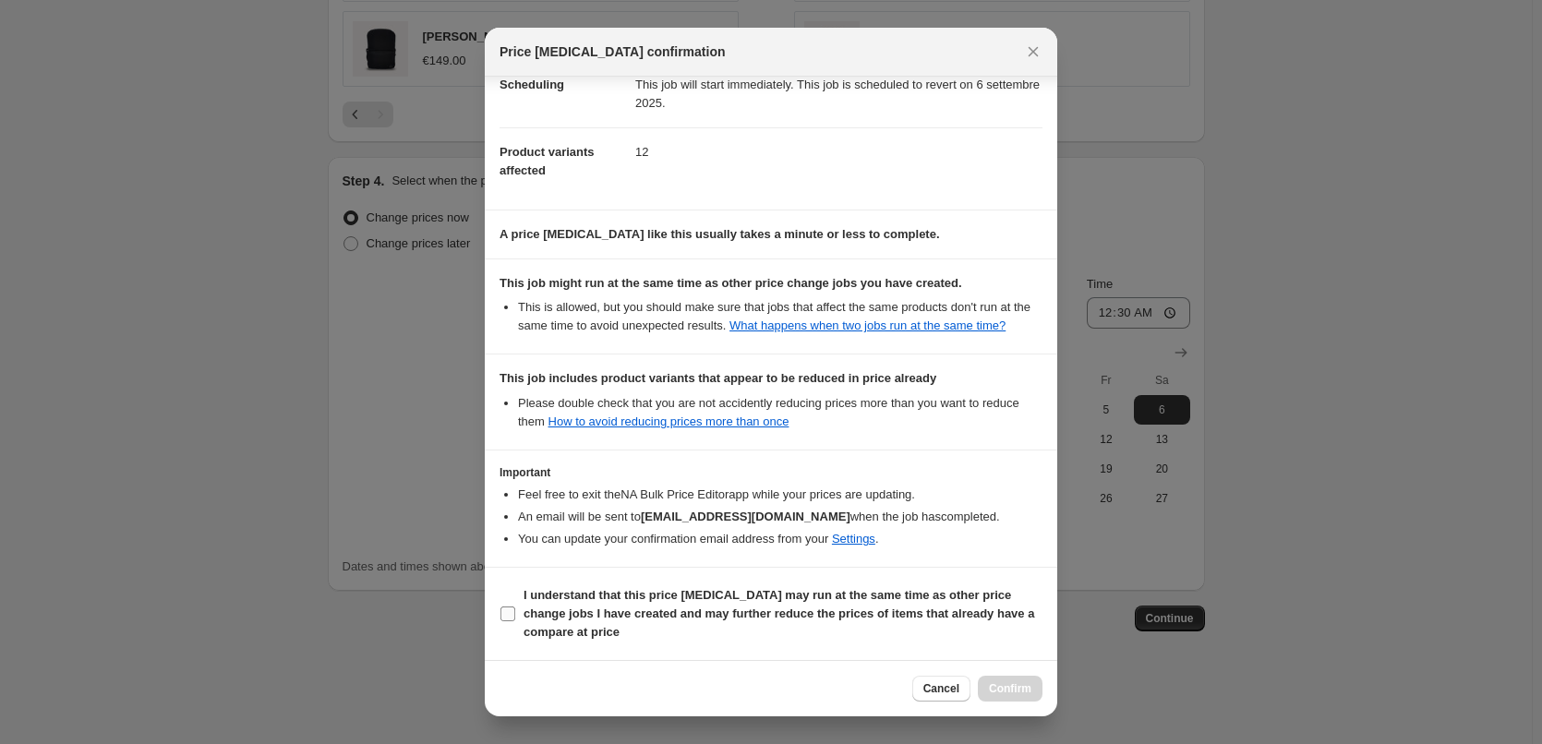
click at [505, 615] on input "I understand that this price [MEDICAL_DATA] may run at the same time as other p…" at bounding box center [507, 613] width 15 height 15
checkbox input "true"
click at [1004, 684] on span "Confirm" at bounding box center [1010, 688] width 42 height 15
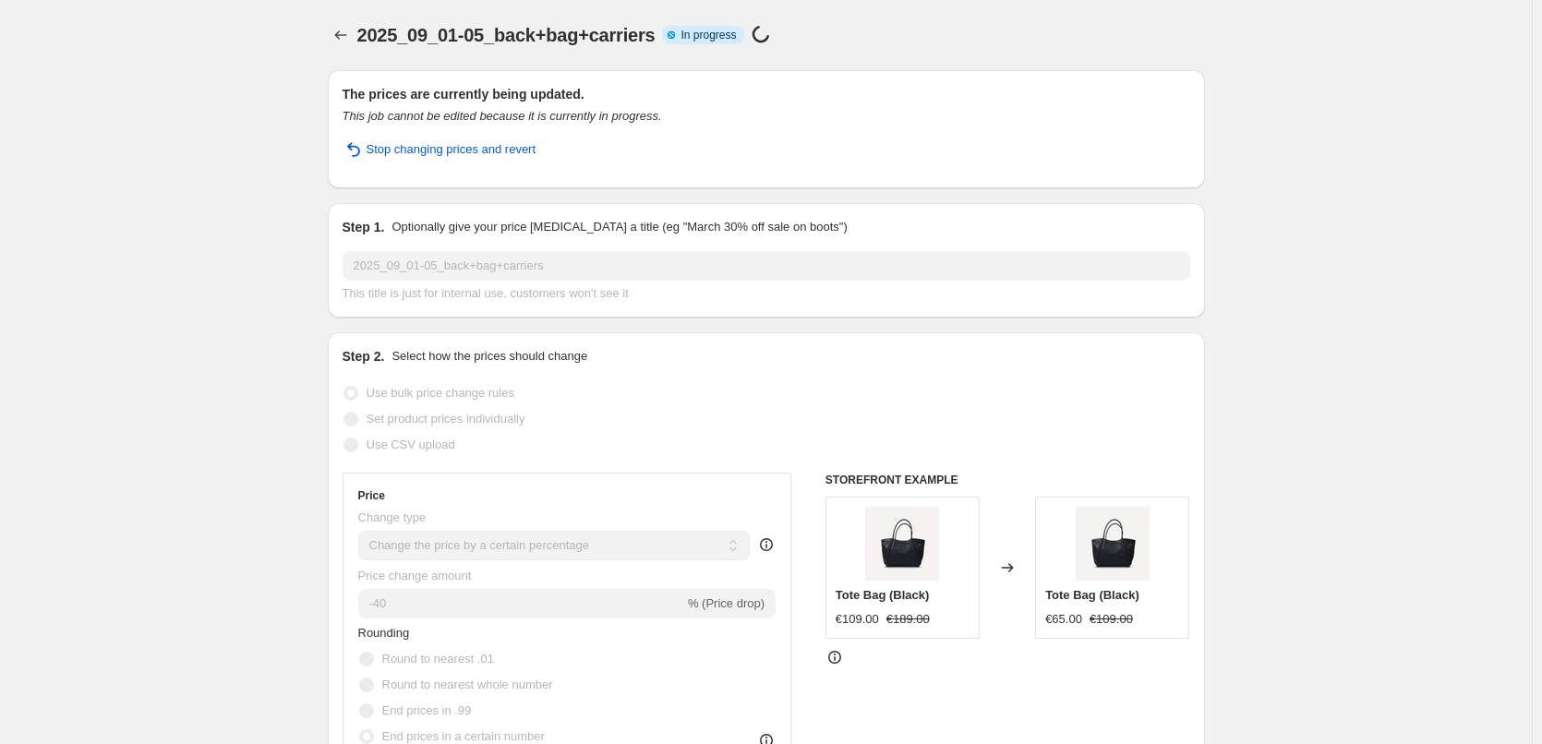
select select "percentage"
